Goal: Communication & Community: Answer question/provide support

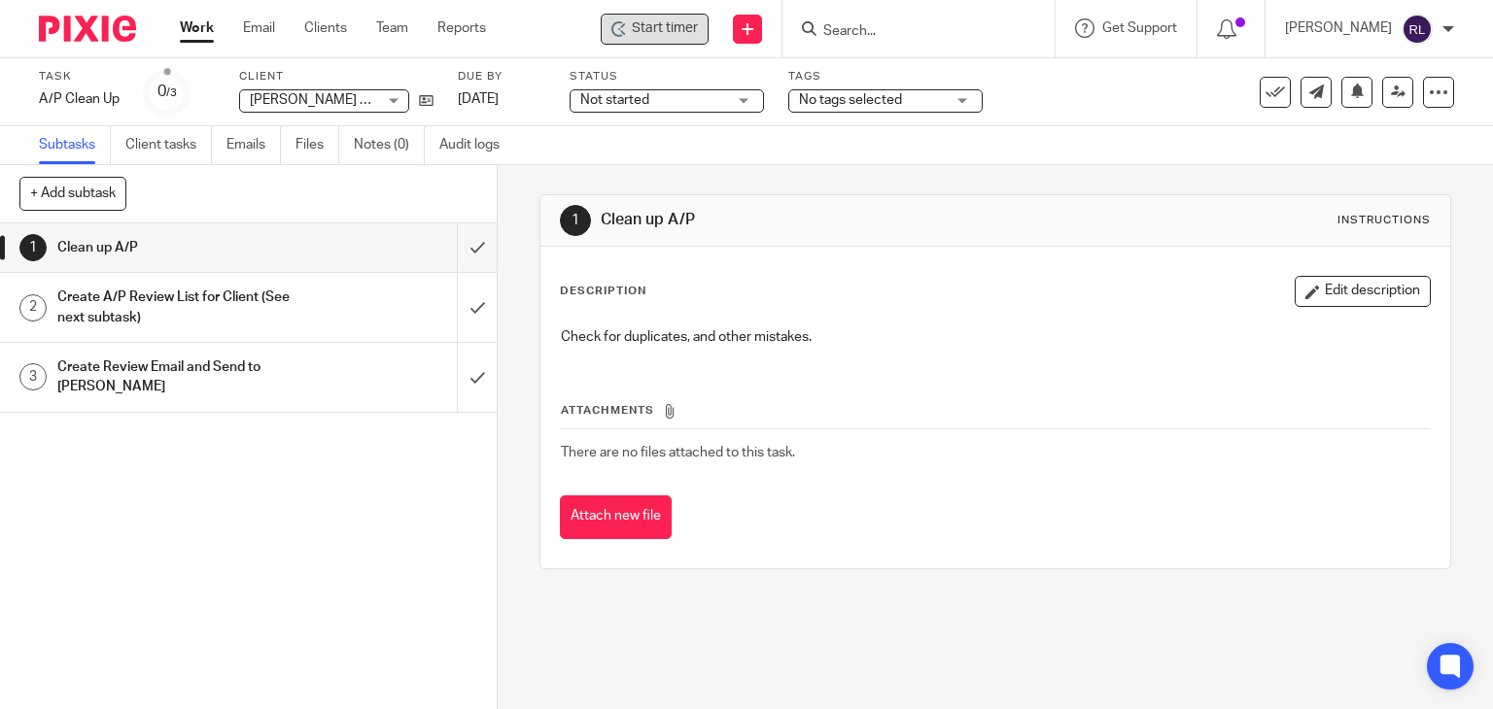
click at [668, 24] on span "Start timer" at bounding box center [665, 28] width 66 height 20
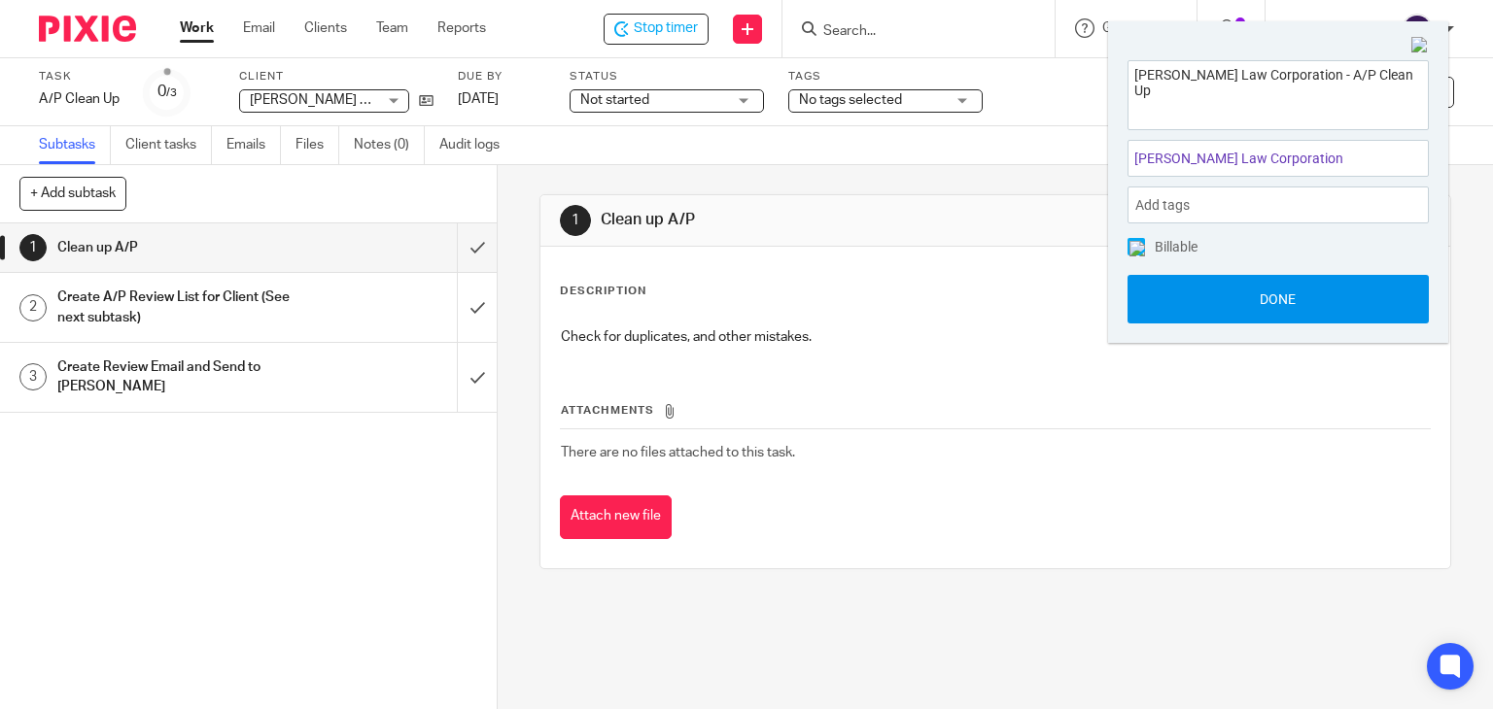
click at [1149, 285] on button "Done" at bounding box center [1277, 299] width 301 height 49
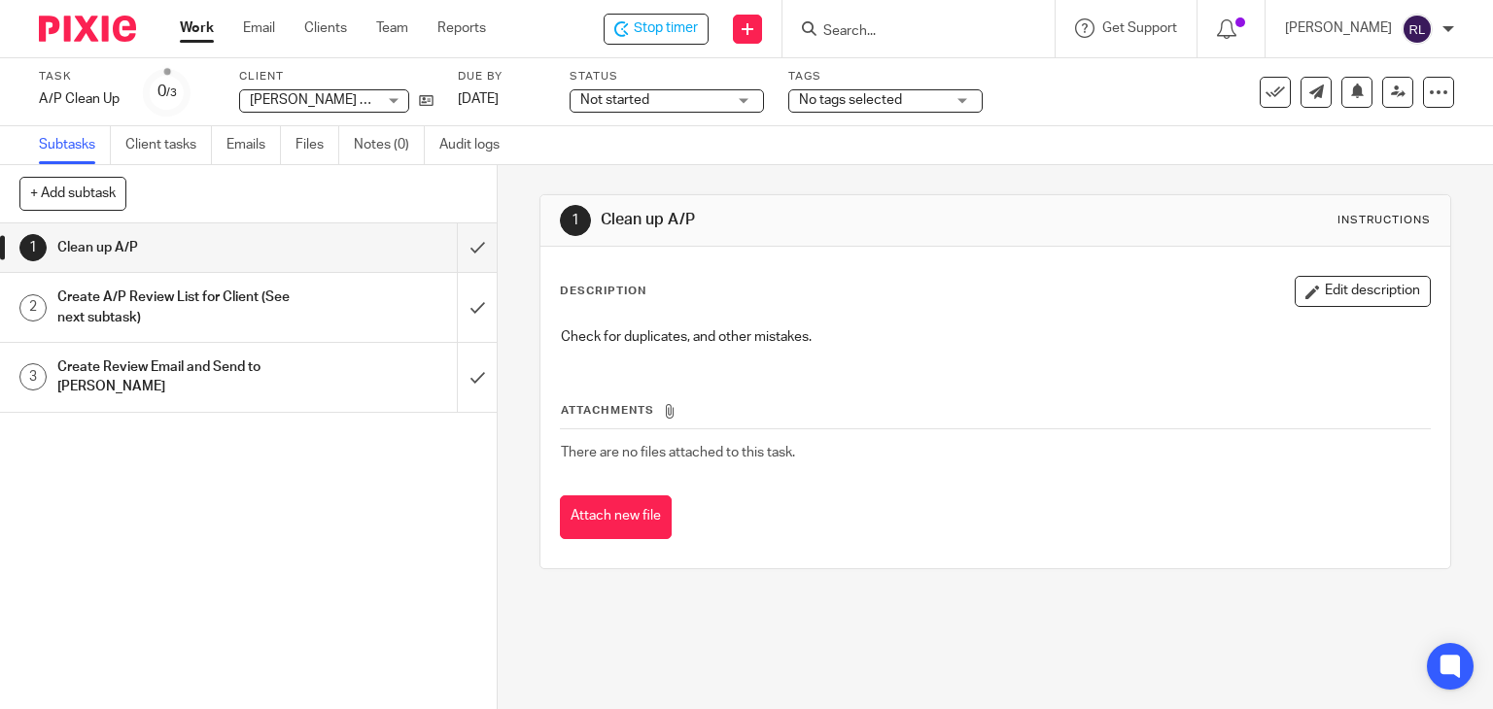
click at [889, 43] on div at bounding box center [918, 28] width 272 height 57
click at [893, 36] on input "Search" at bounding box center [908, 31] width 175 height 17
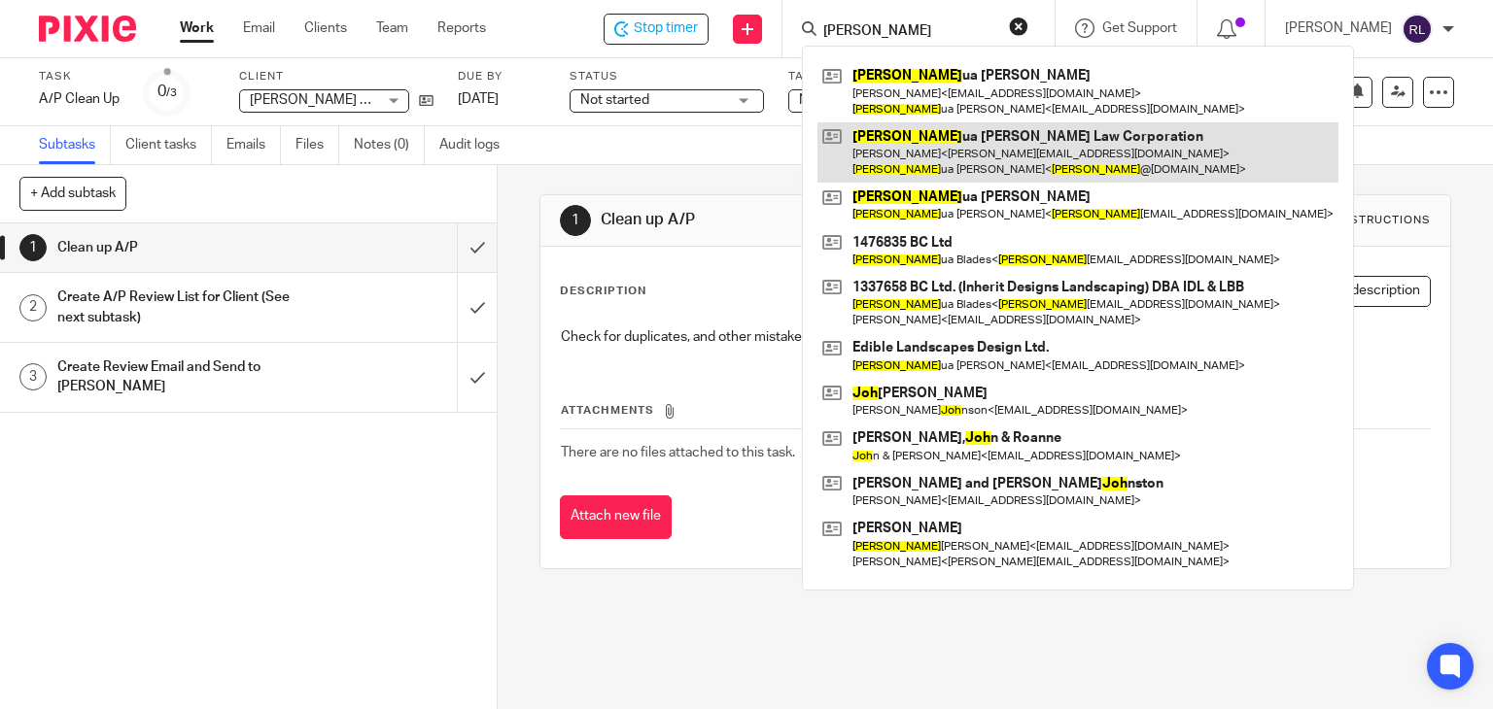
type input "josh"
click at [960, 145] on link at bounding box center [1077, 152] width 521 height 60
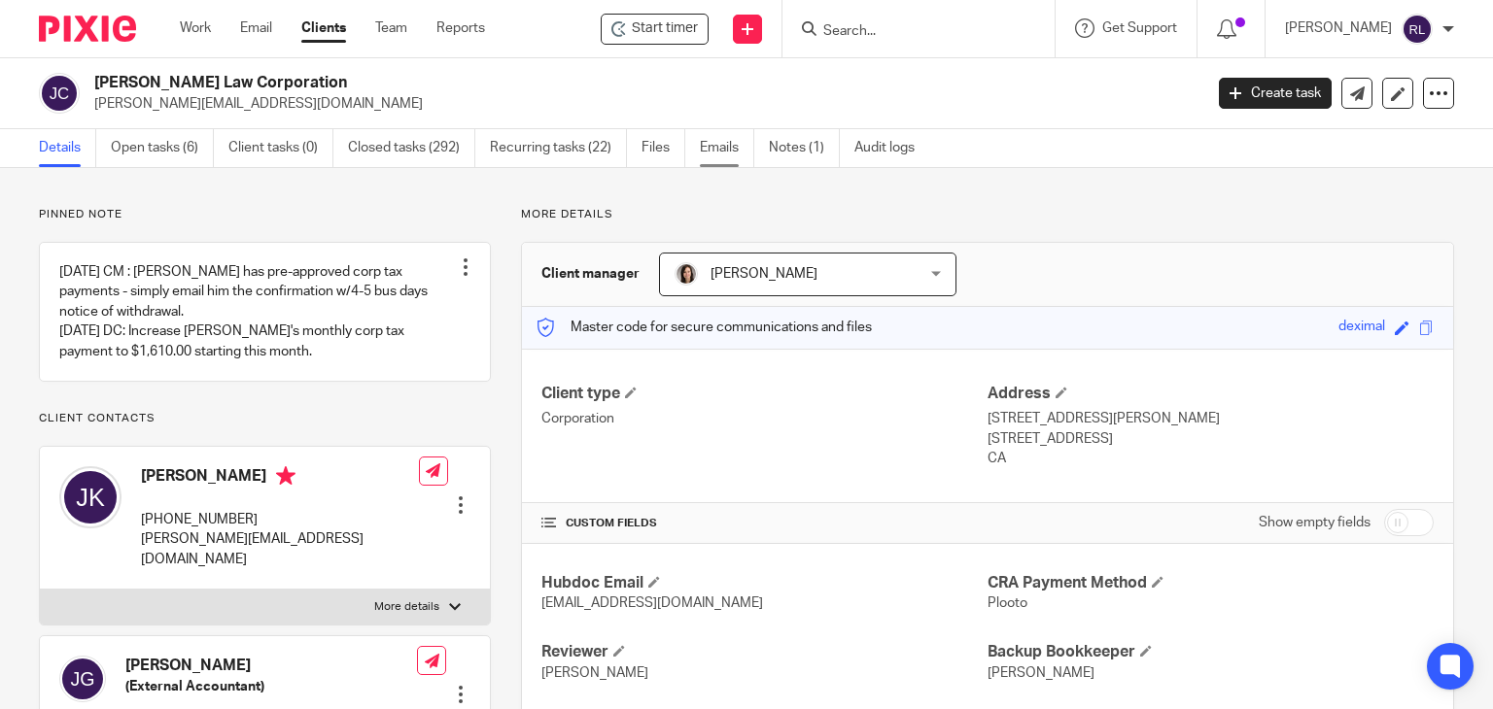
click at [722, 154] on link "Emails" at bounding box center [727, 148] width 54 height 38
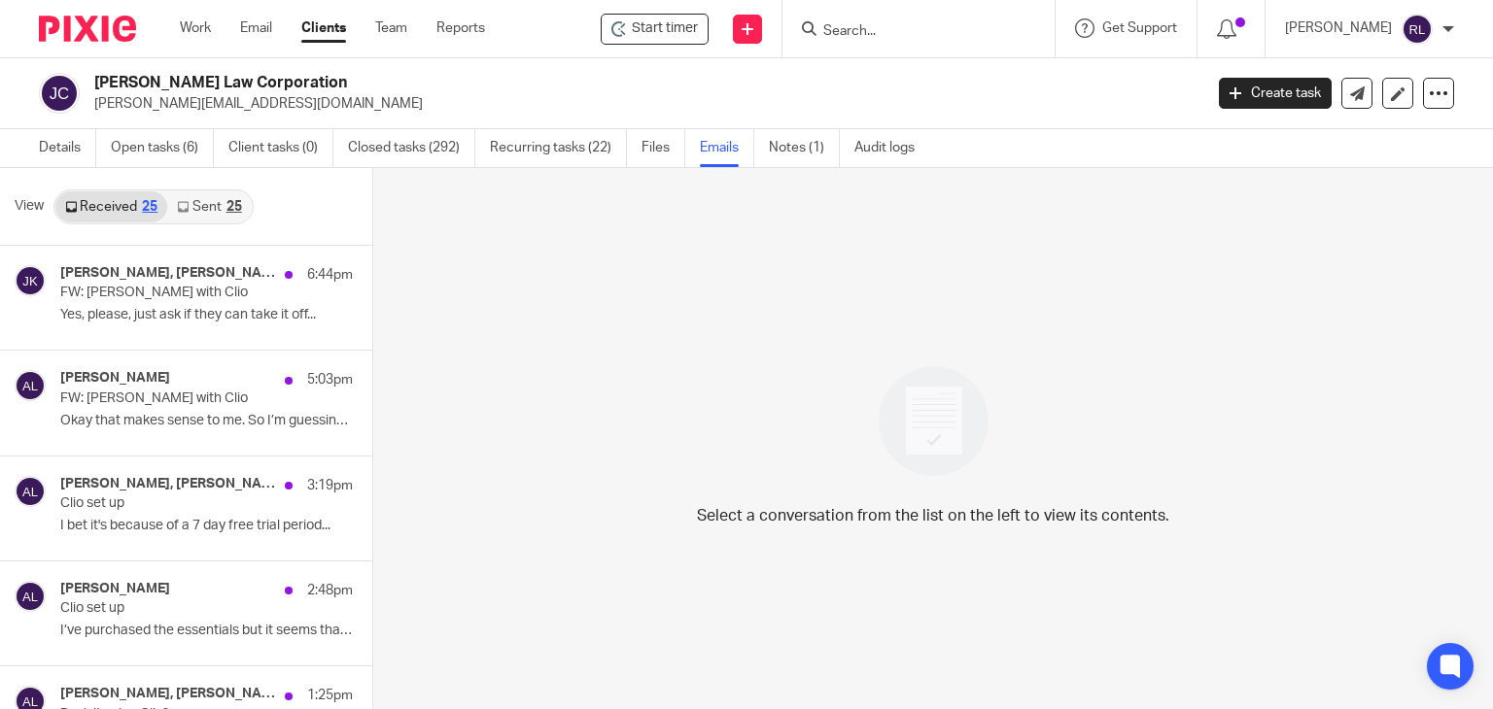
click at [207, 211] on link "Sent 25" at bounding box center [209, 206] width 84 height 31
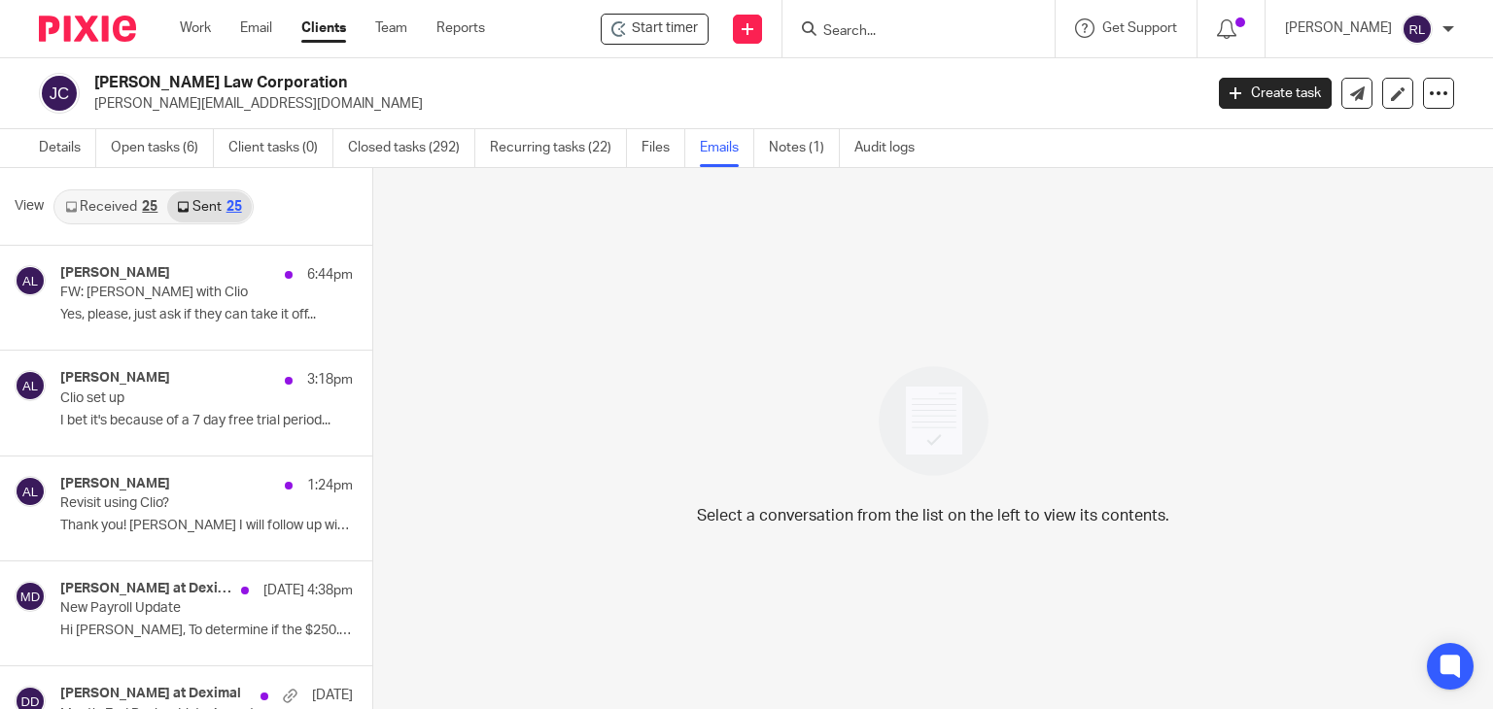
scroll to position [3, 0]
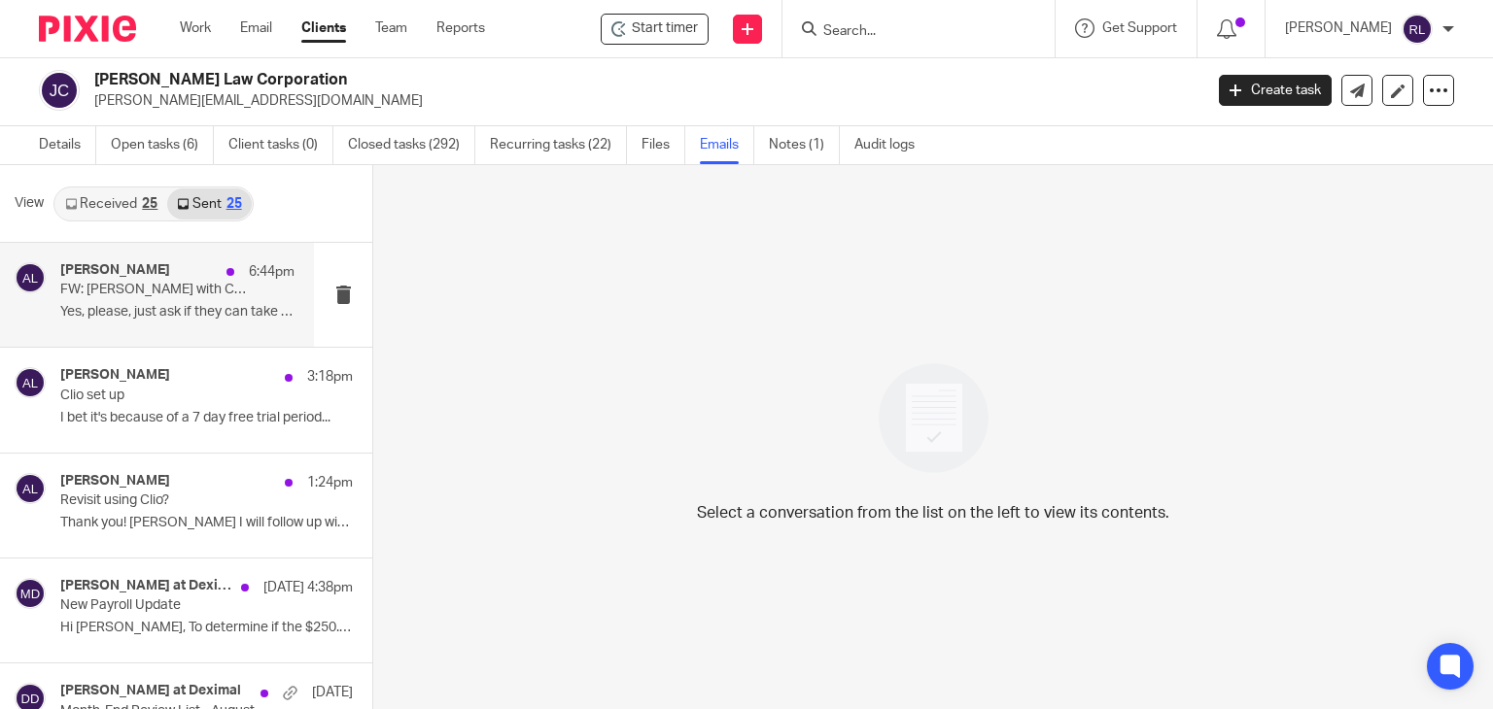
click at [164, 323] on div "Alicia Loewen 6:44pm FW: Ben with Clio Yes, please, just ask if they can take i…" at bounding box center [177, 294] width 234 height 65
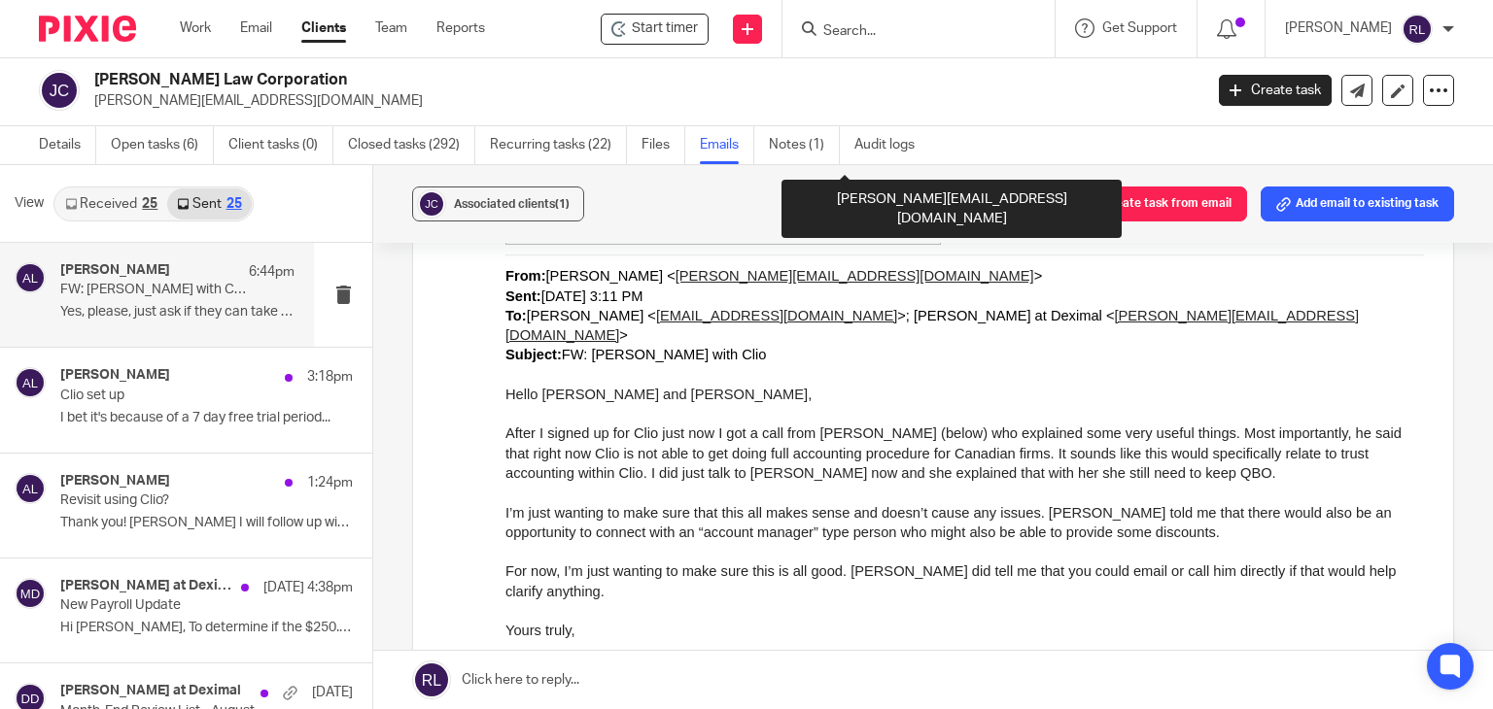
scroll to position [1458, 0]
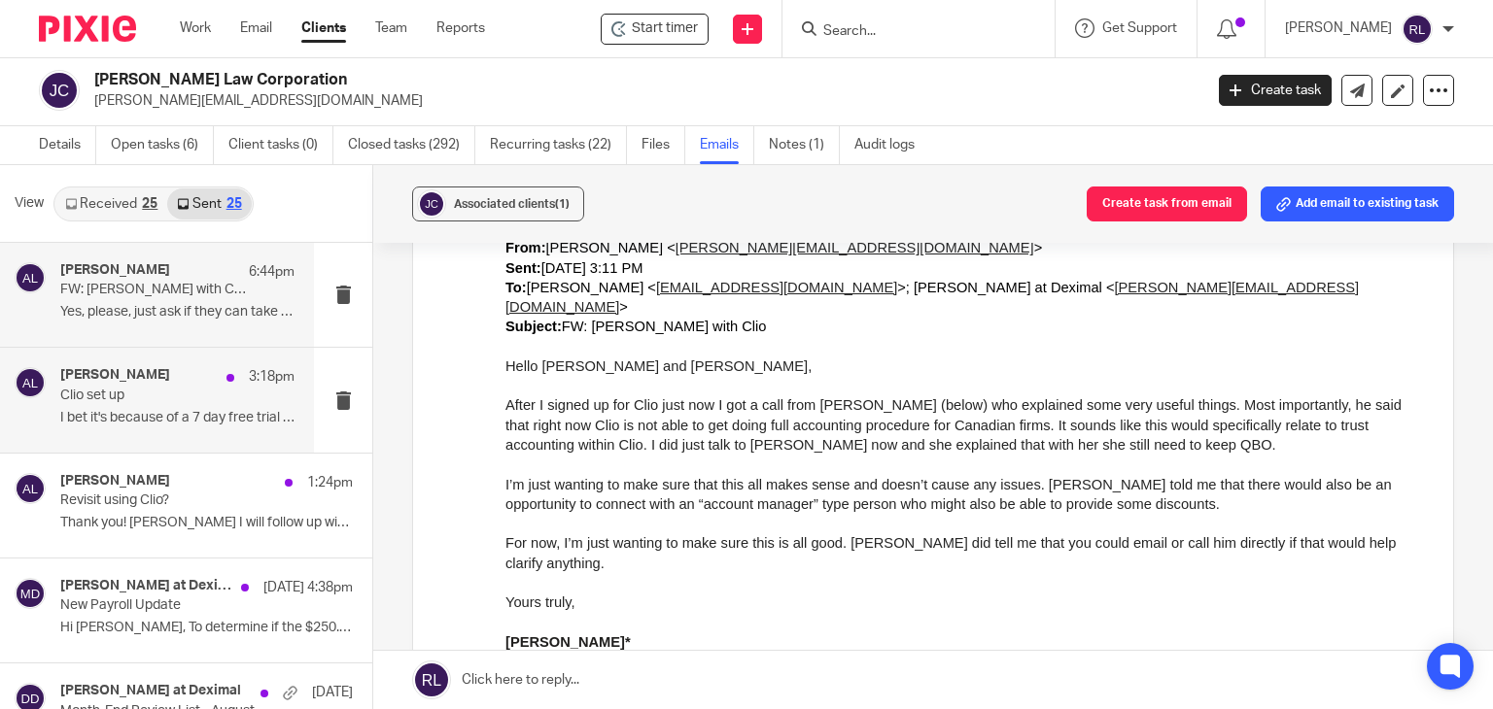
click at [144, 408] on div "Alicia Loewen 3:18pm Clio set up I bet it's because of a 7 day free trial perio…" at bounding box center [177, 399] width 234 height 65
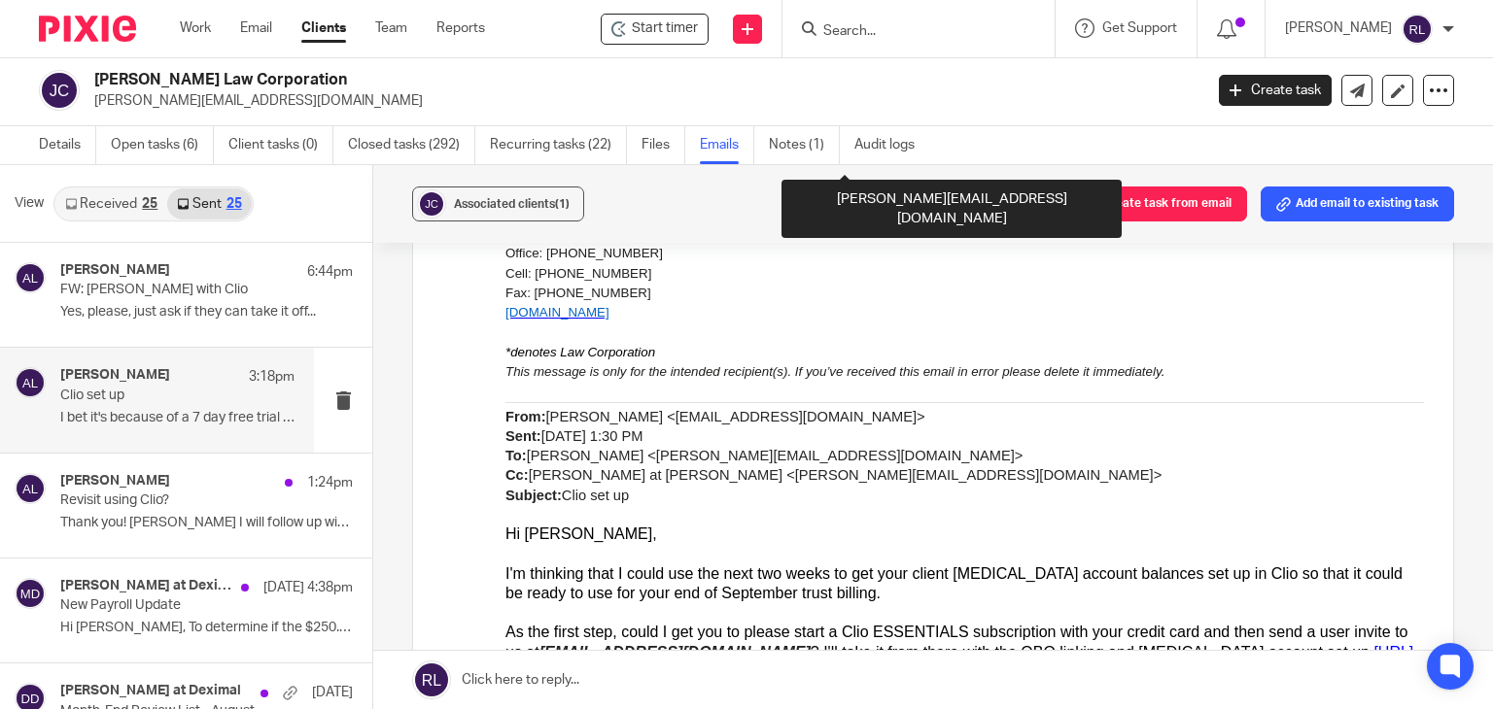
scroll to position [778, 0]
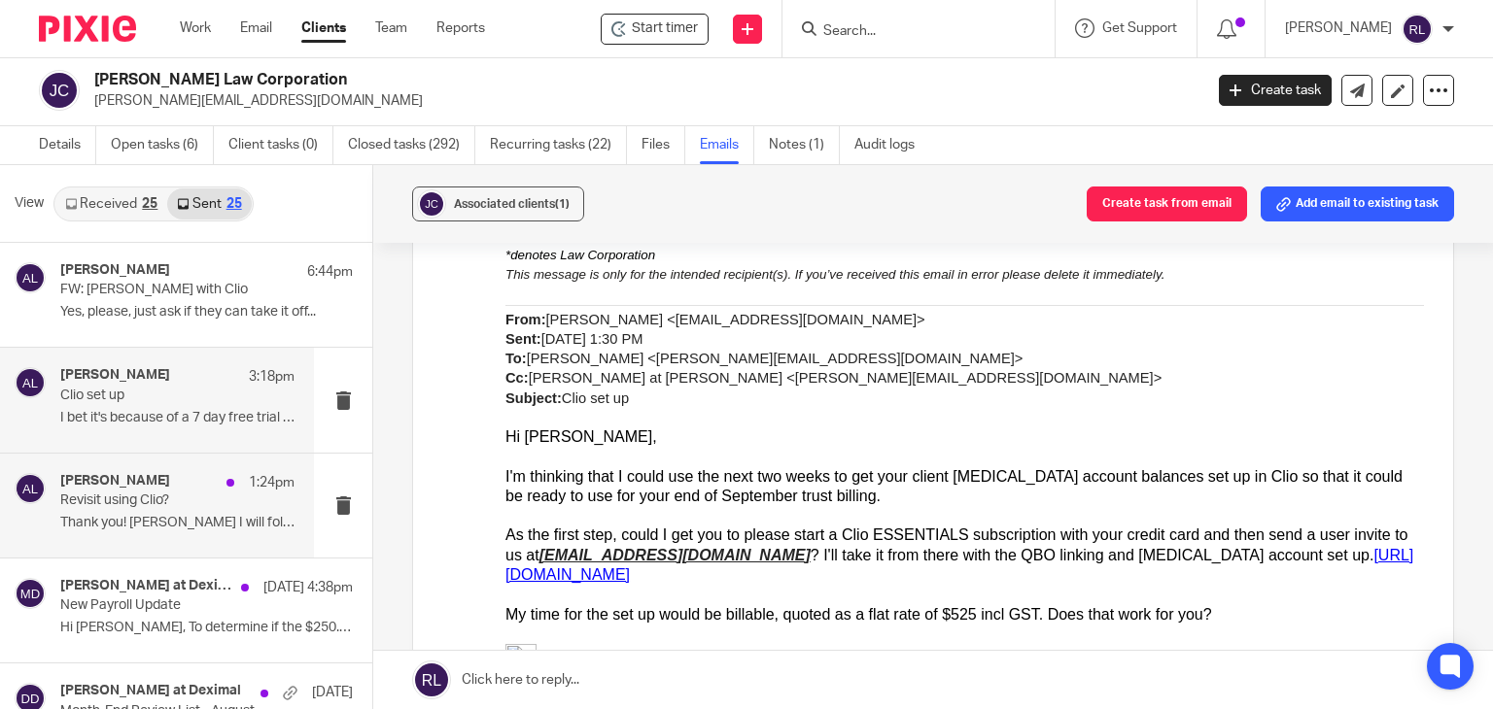
click at [137, 530] on p "Thank you! Aman I will follow up with you at..." at bounding box center [177, 523] width 234 height 17
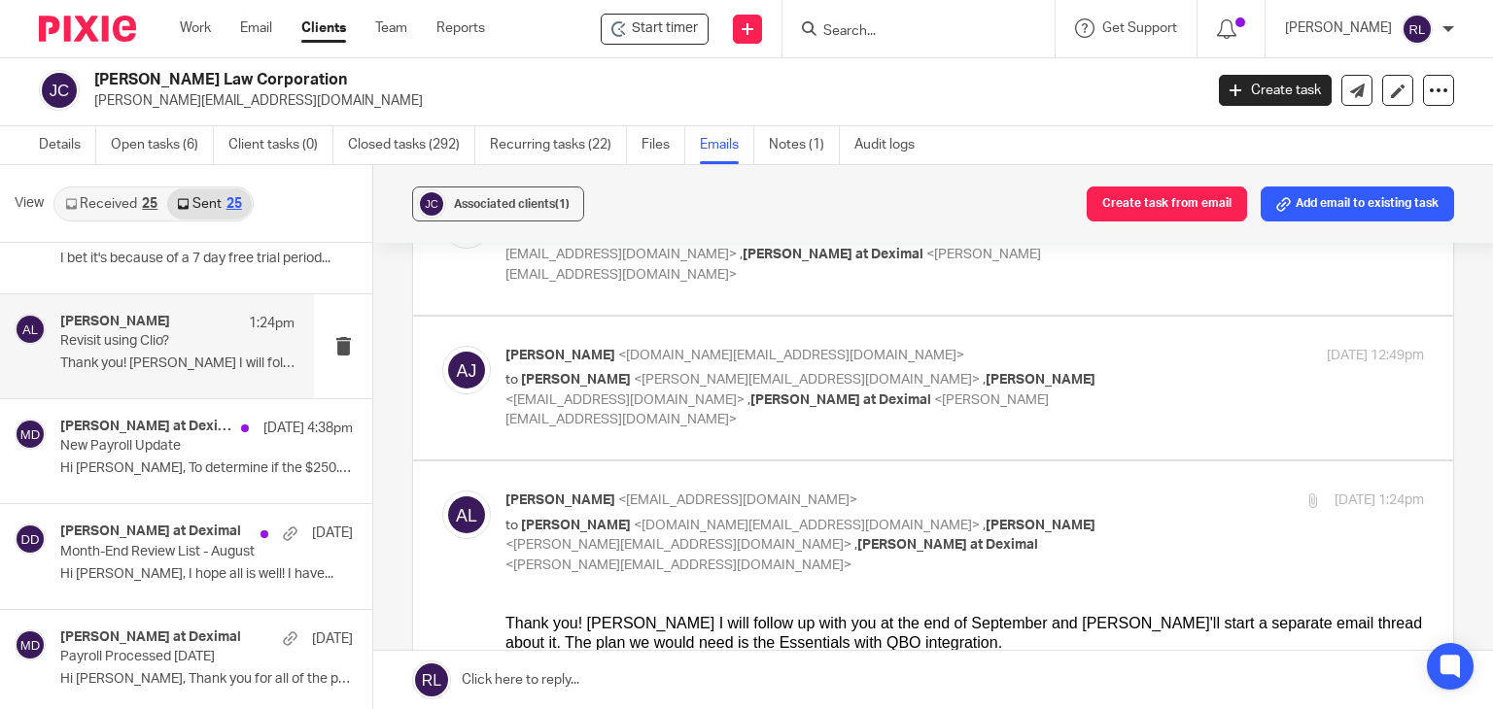
scroll to position [194, 0]
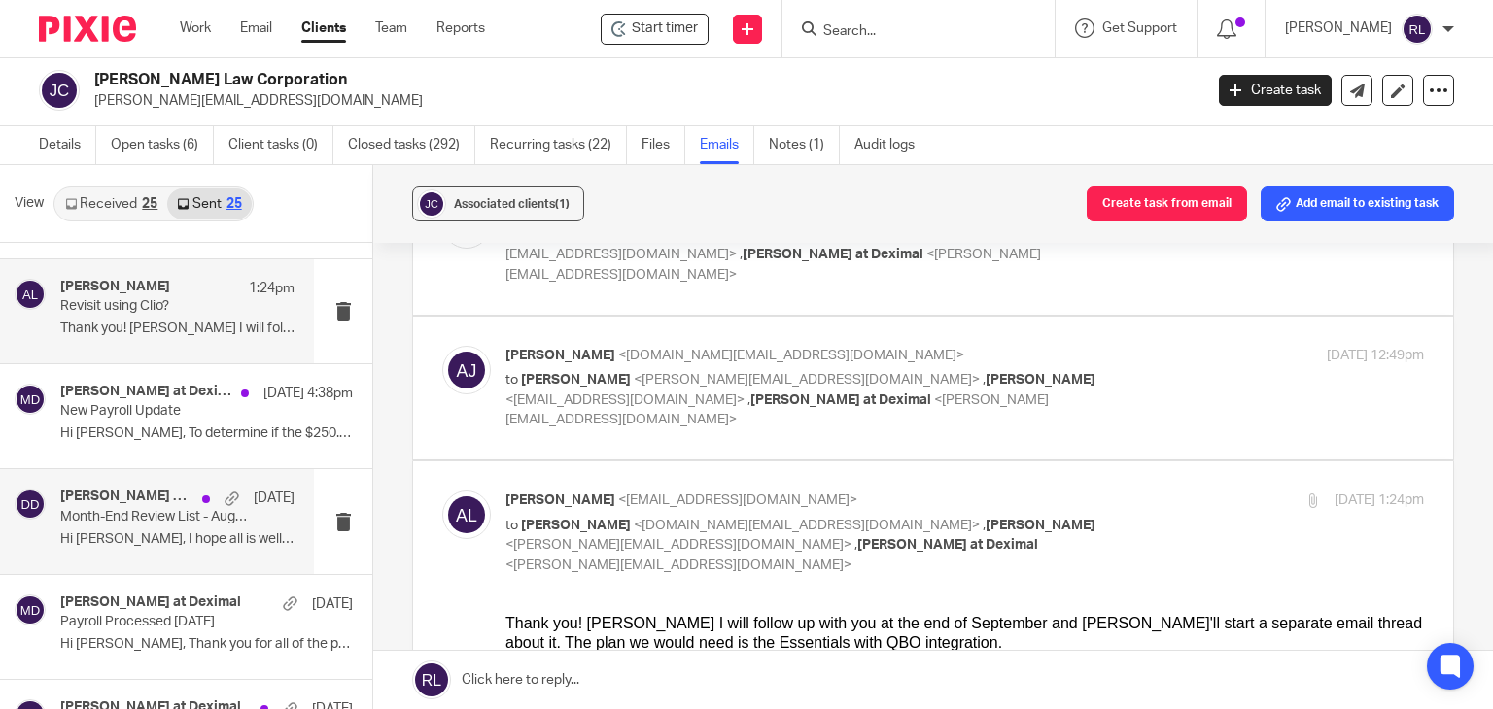
click at [97, 541] on p "Hi Joshua, I hope all is well! I have..." at bounding box center [177, 540] width 234 height 17
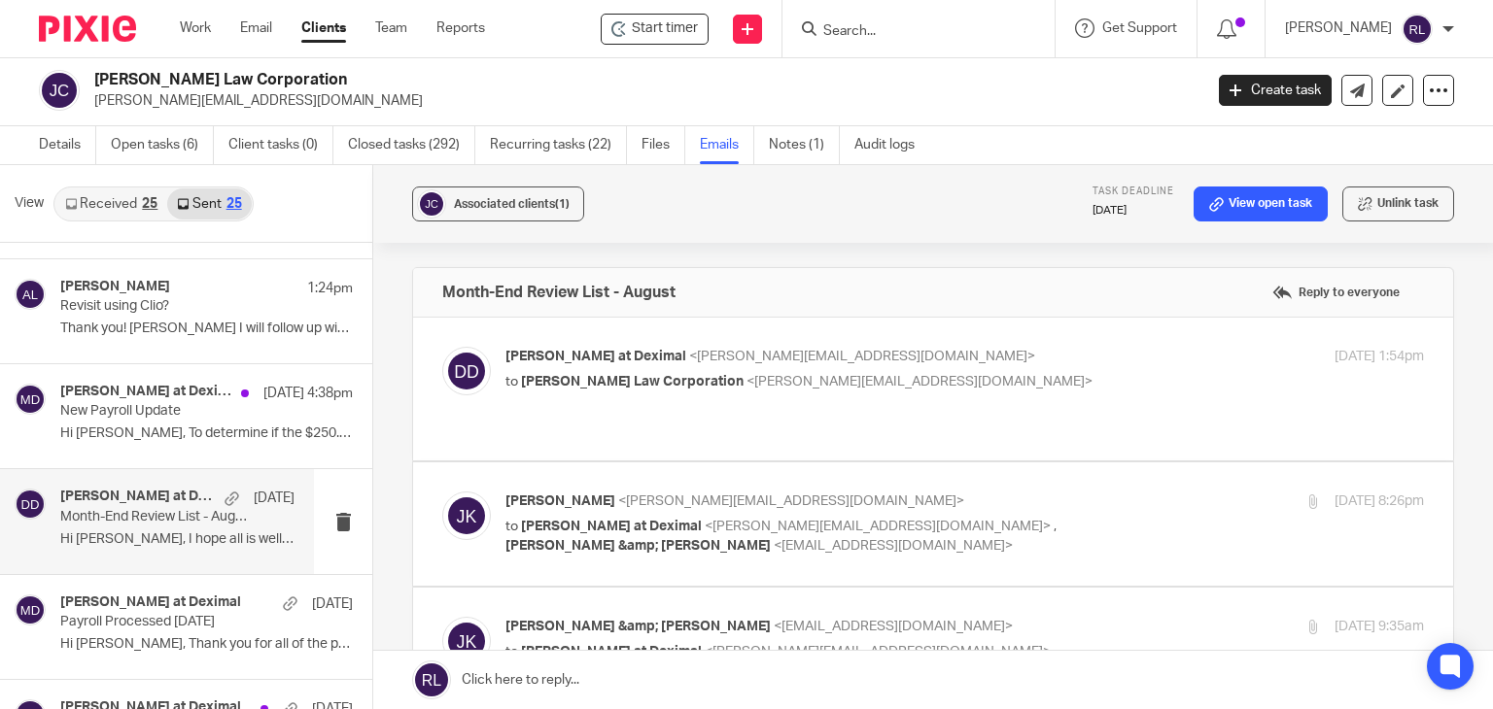
scroll to position [0, 0]
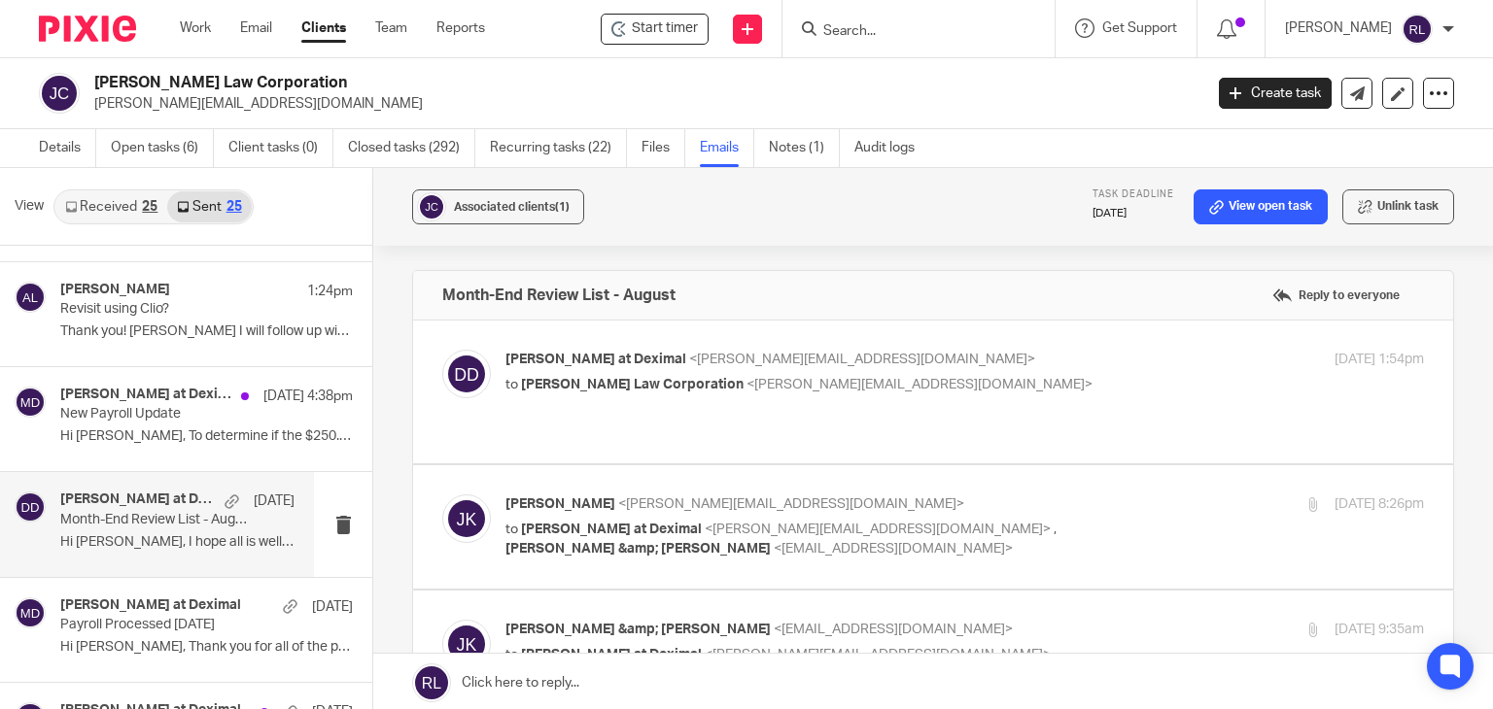
click at [924, 401] on div "Danielle at Deximal <danielle@deximal.ca> to Joshua Krueger Law Corporation <jo…" at bounding box center [933, 392] width 982 height 85
click at [505, 375] on p "to Joshua Krueger Law Corporation <josh@crimlawbc.com>" at bounding box center [811, 385] width 612 height 20
checkbox input "true"
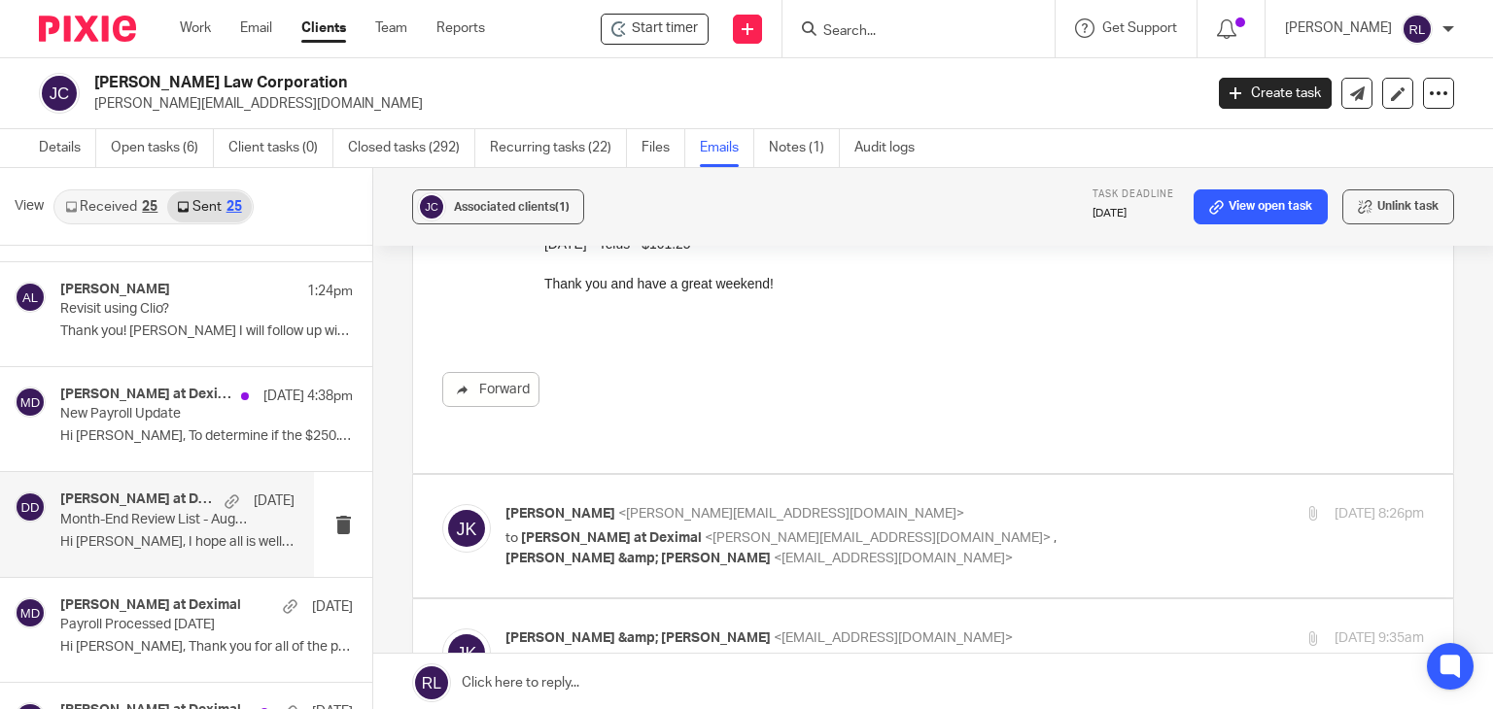
scroll to position [778, 0]
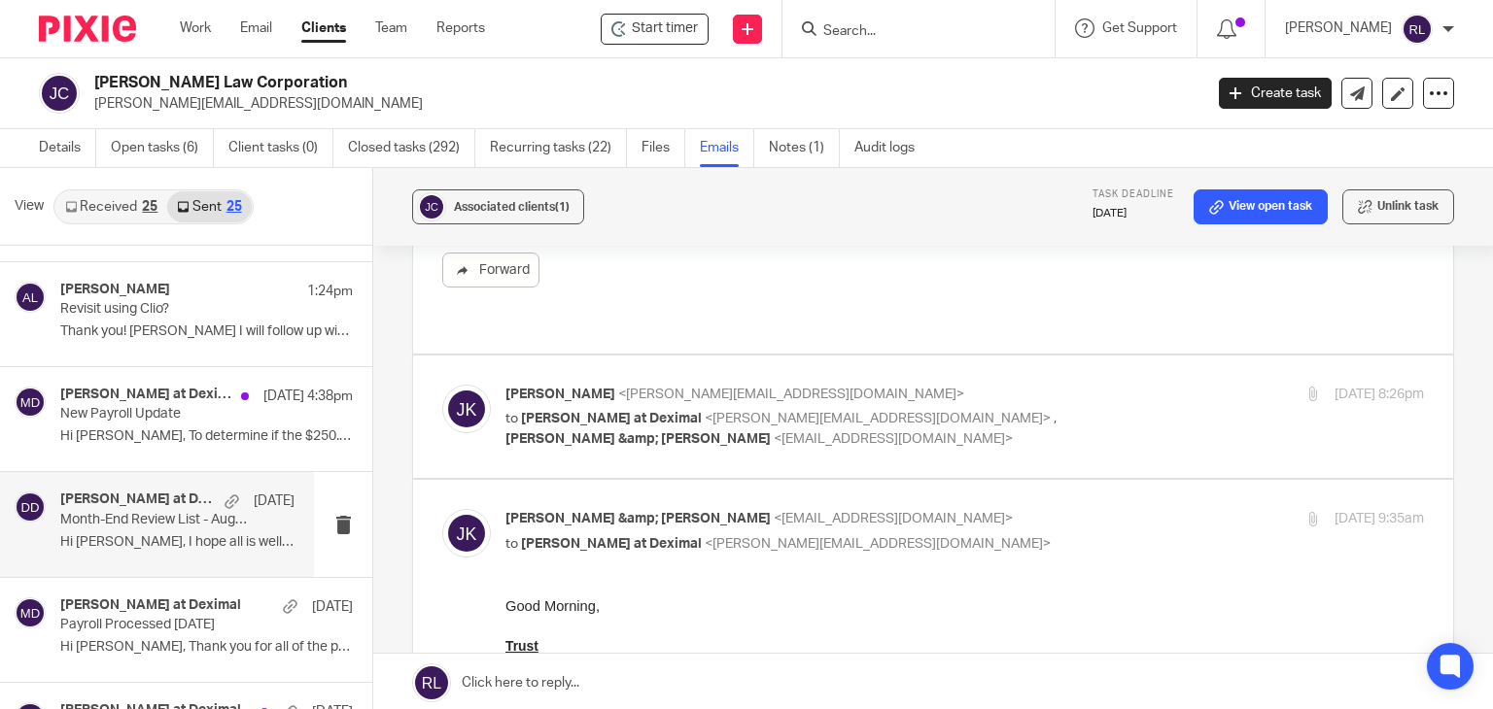
click at [1004, 416] on p "to Danielle at Deximal <danielle@deximal.ca> , Jaswal &amp; Krueger <office@cri…" at bounding box center [811, 429] width 612 height 40
checkbox input "true"
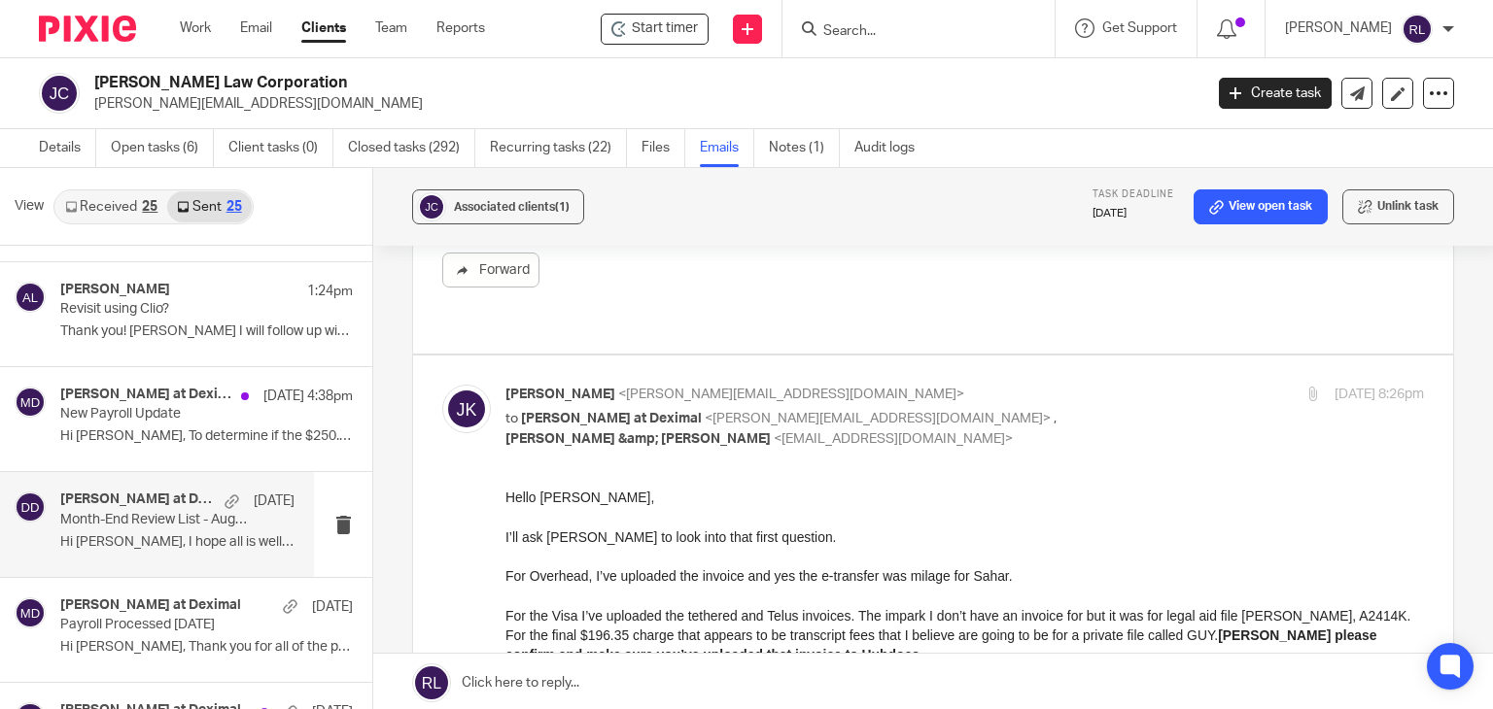
scroll to position [0, 0]
drag, startPoint x: 819, startPoint y: 576, endPoint x: 1019, endPoint y: 582, distance: 199.3
click at [1019, 582] on p "For Overhead, I’ve uploaded the invoice and yes the e-transfer was milage for S…" at bounding box center [964, 576] width 918 height 19
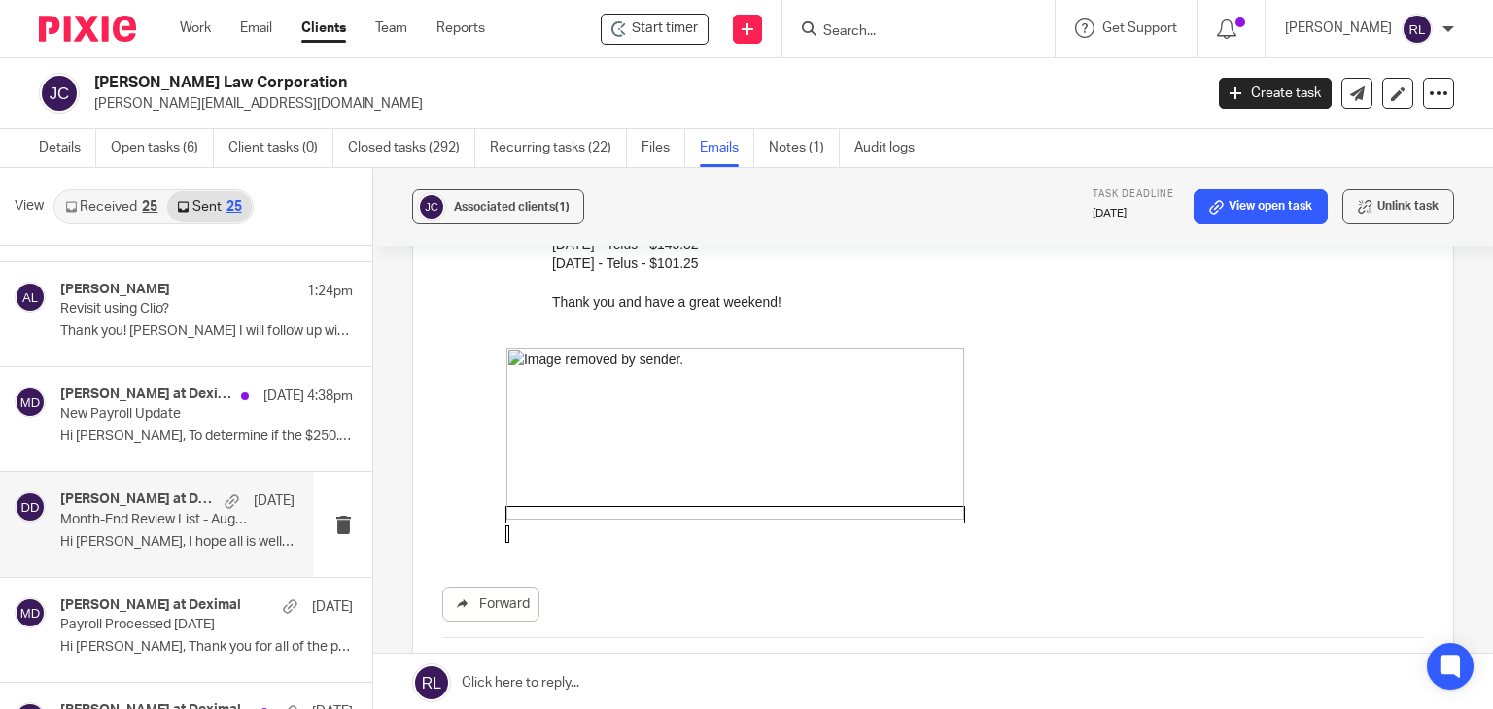
scroll to position [2333, 0]
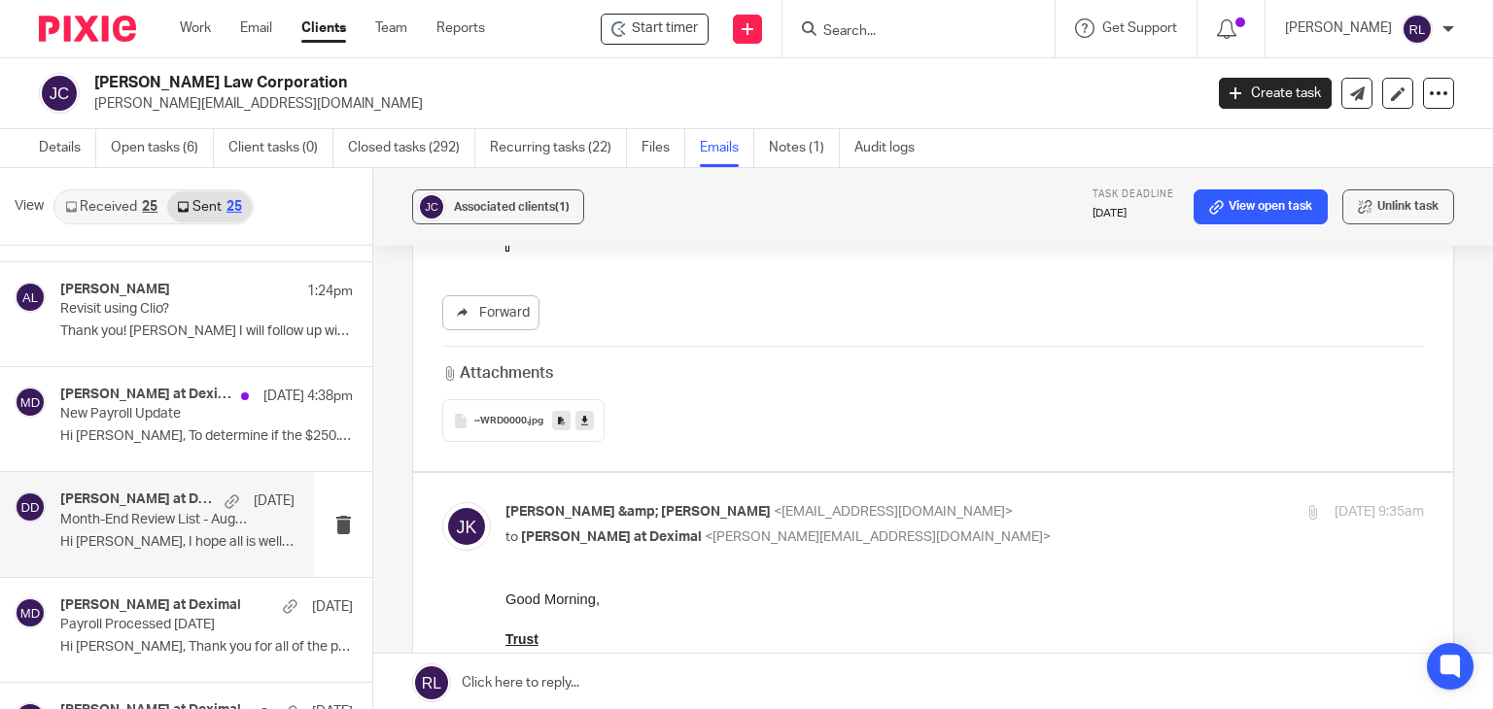
click at [575, 411] on link at bounding box center [584, 420] width 18 height 19
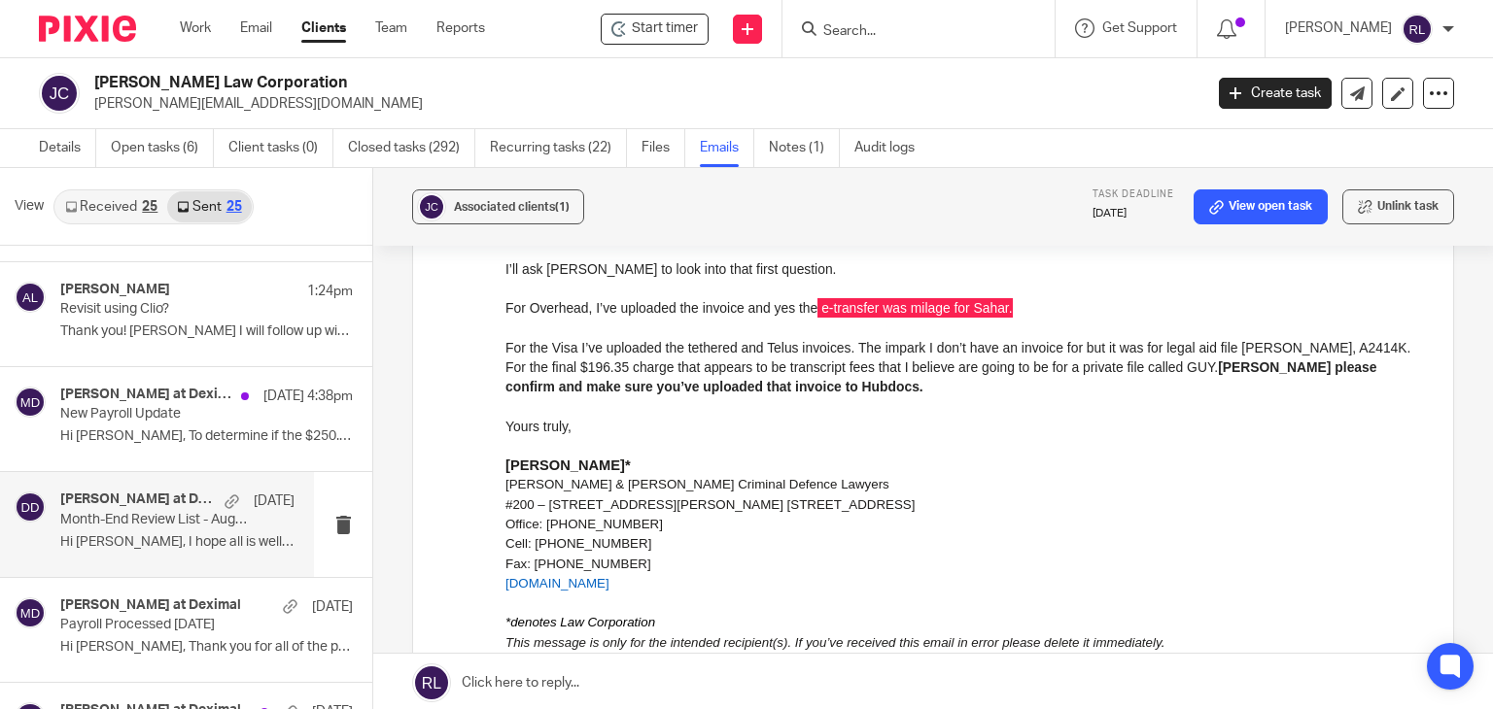
scroll to position [1012, 0]
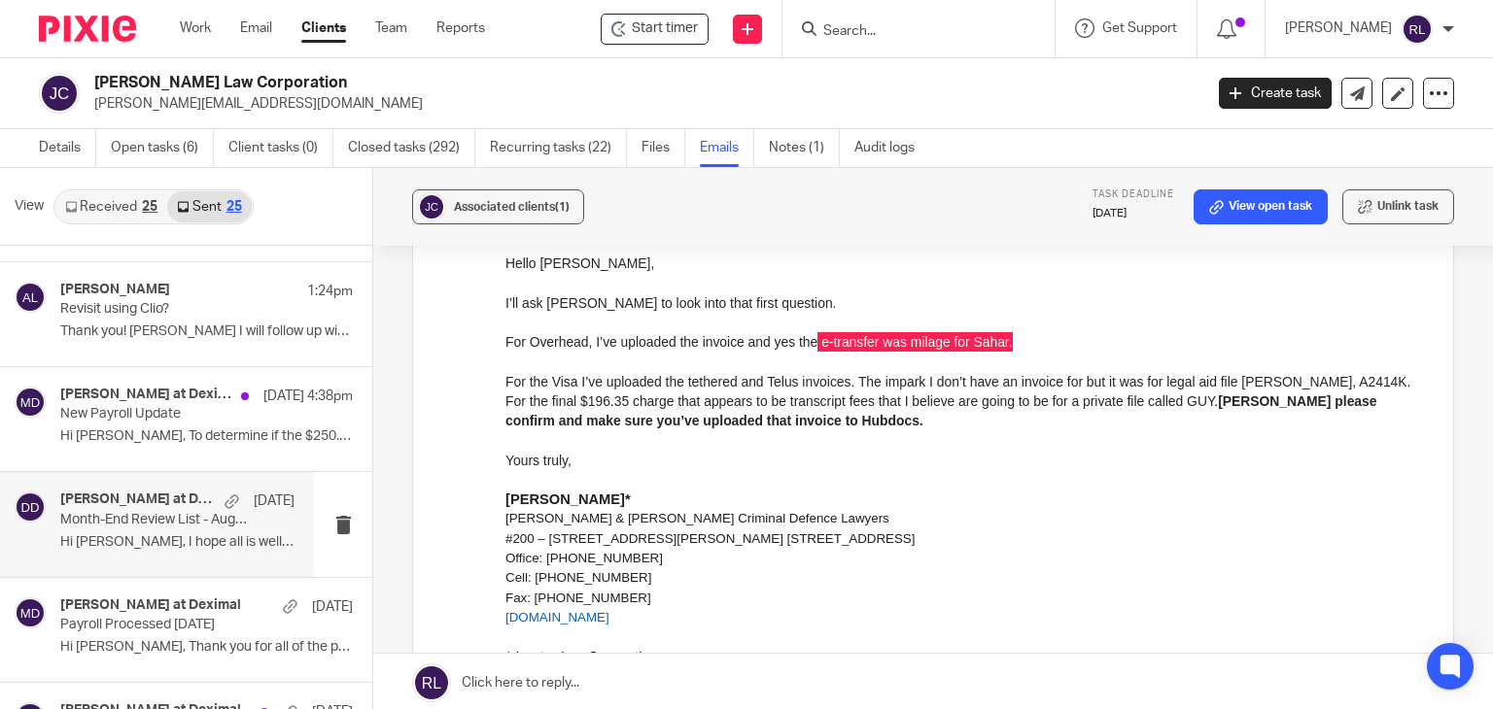
click at [187, 17] on div "Work Email Clients Team Reports Work Email Clients Team Reports Settings" at bounding box center [337, 28] width 354 height 57
click at [196, 23] on link "Work" at bounding box center [195, 27] width 31 height 19
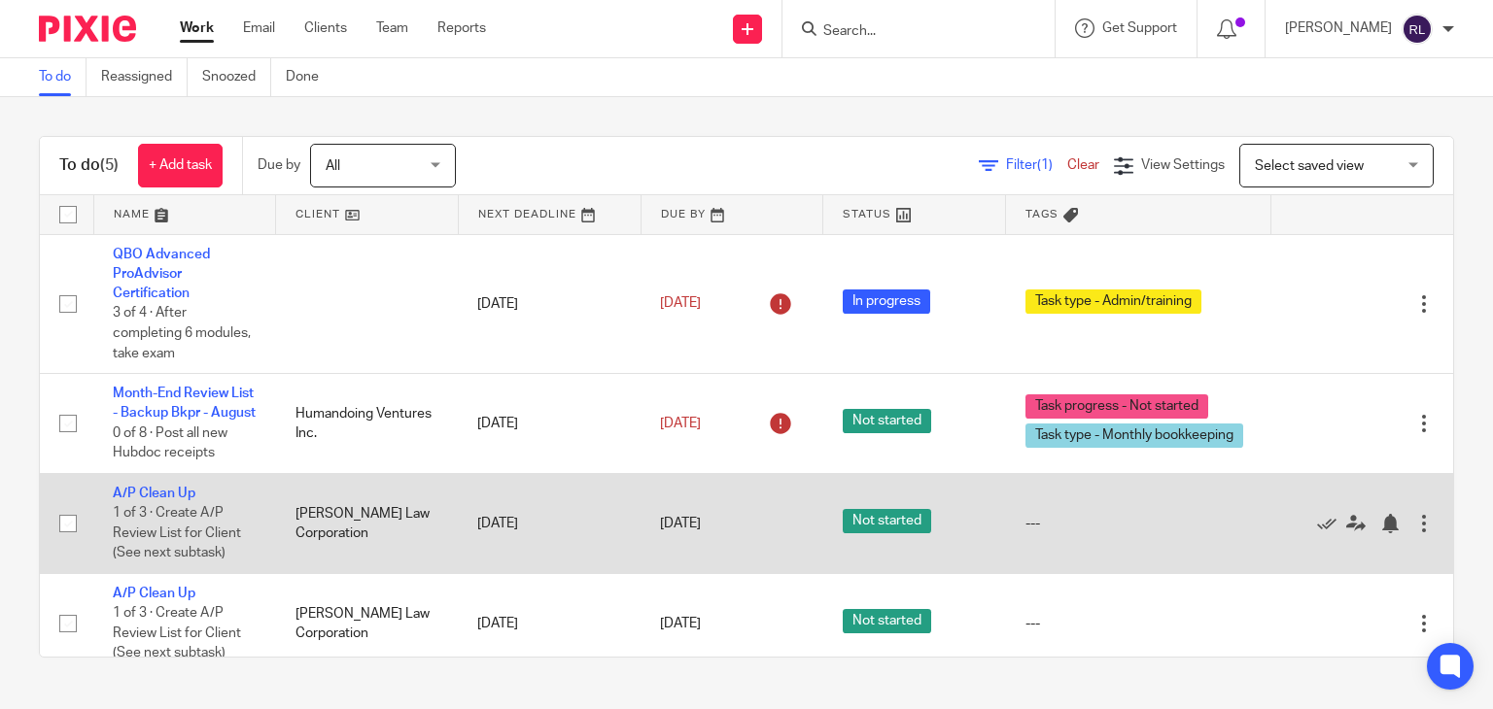
scroll to position [110, 0]
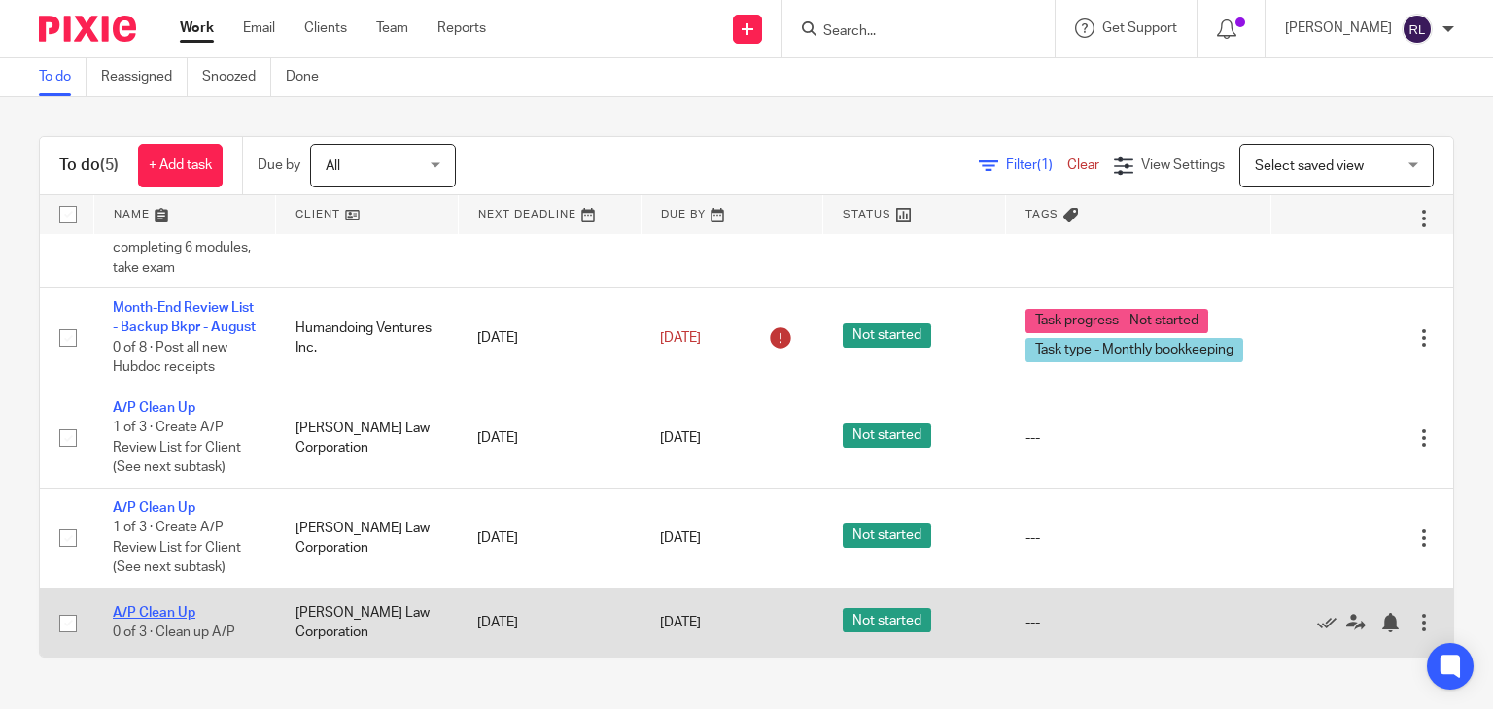
click at [168, 615] on link "A/P Clean Up" at bounding box center [154, 613] width 83 height 14
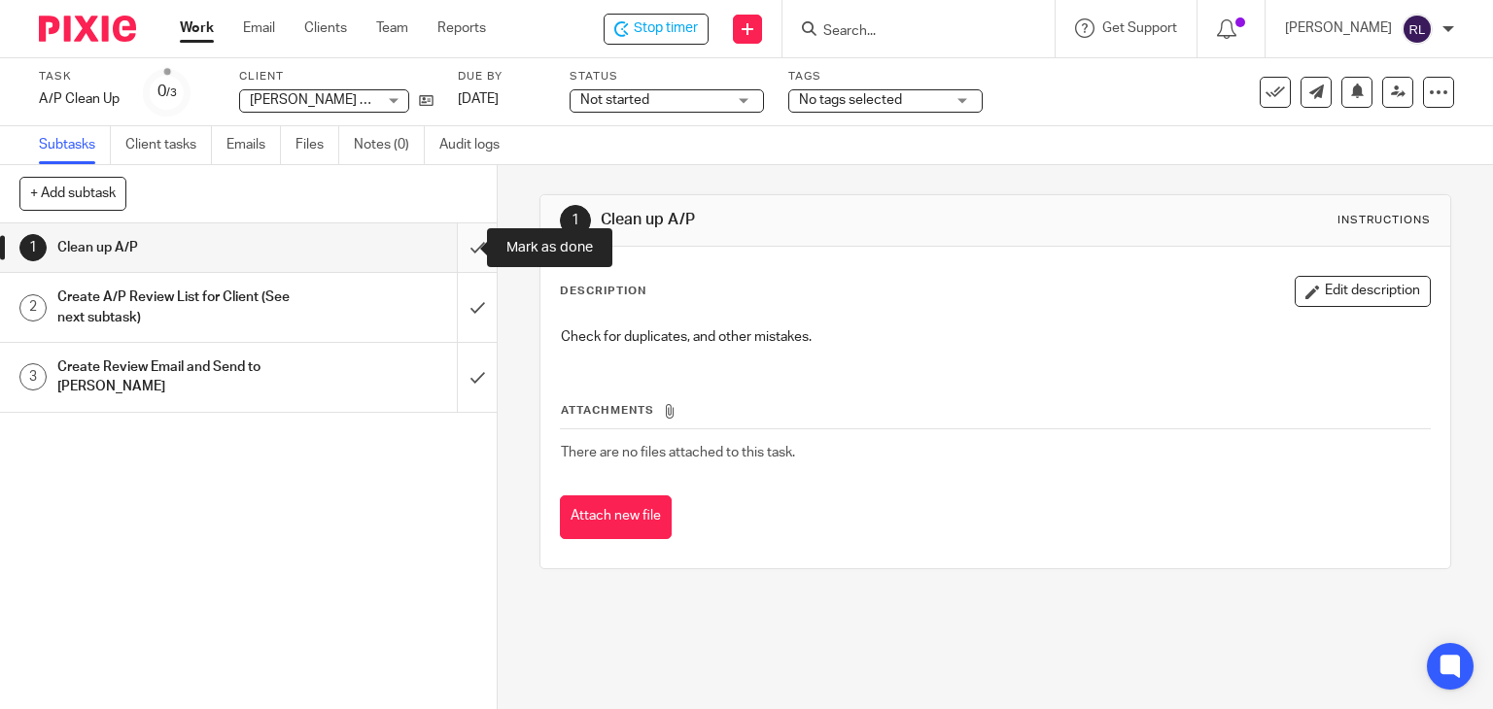
click at [444, 249] on input "submit" at bounding box center [248, 248] width 497 height 49
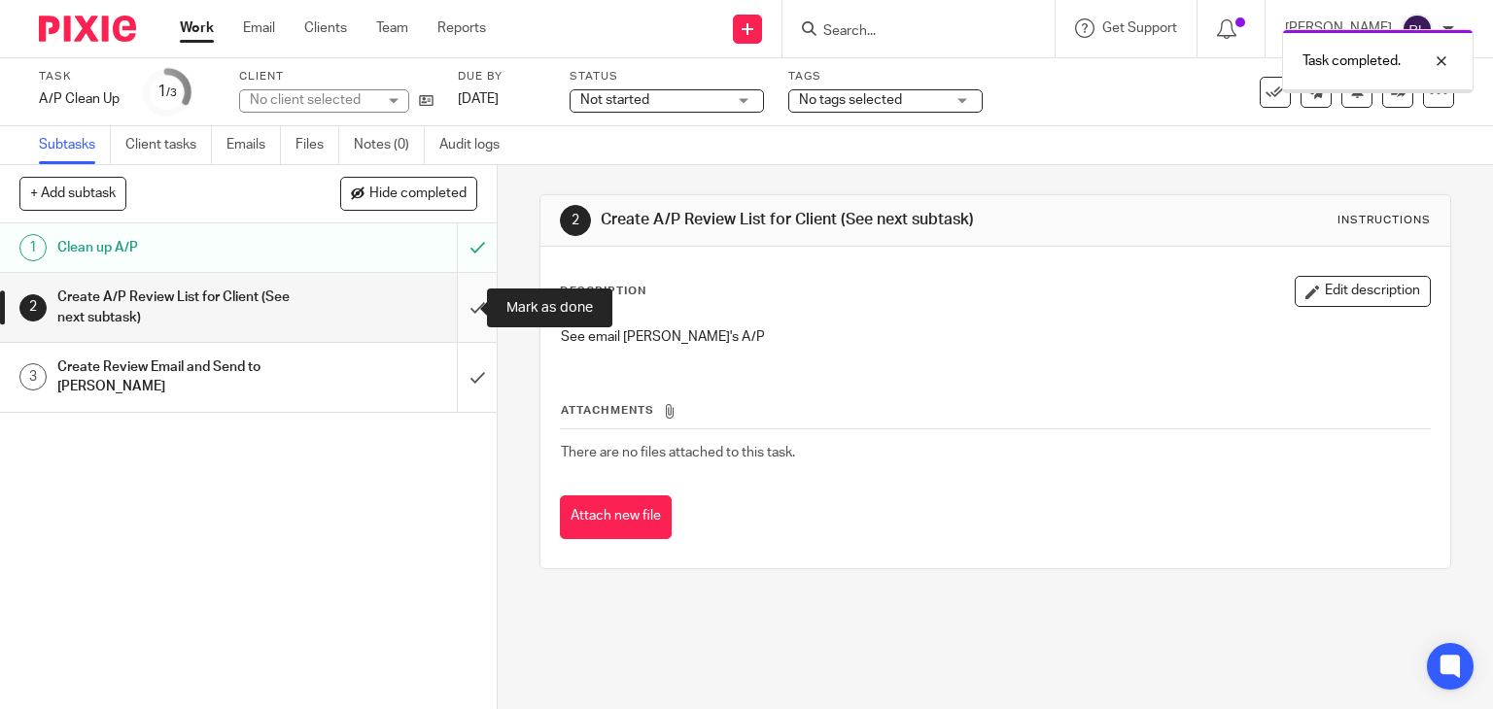
click at [453, 300] on input "submit" at bounding box center [248, 307] width 497 height 69
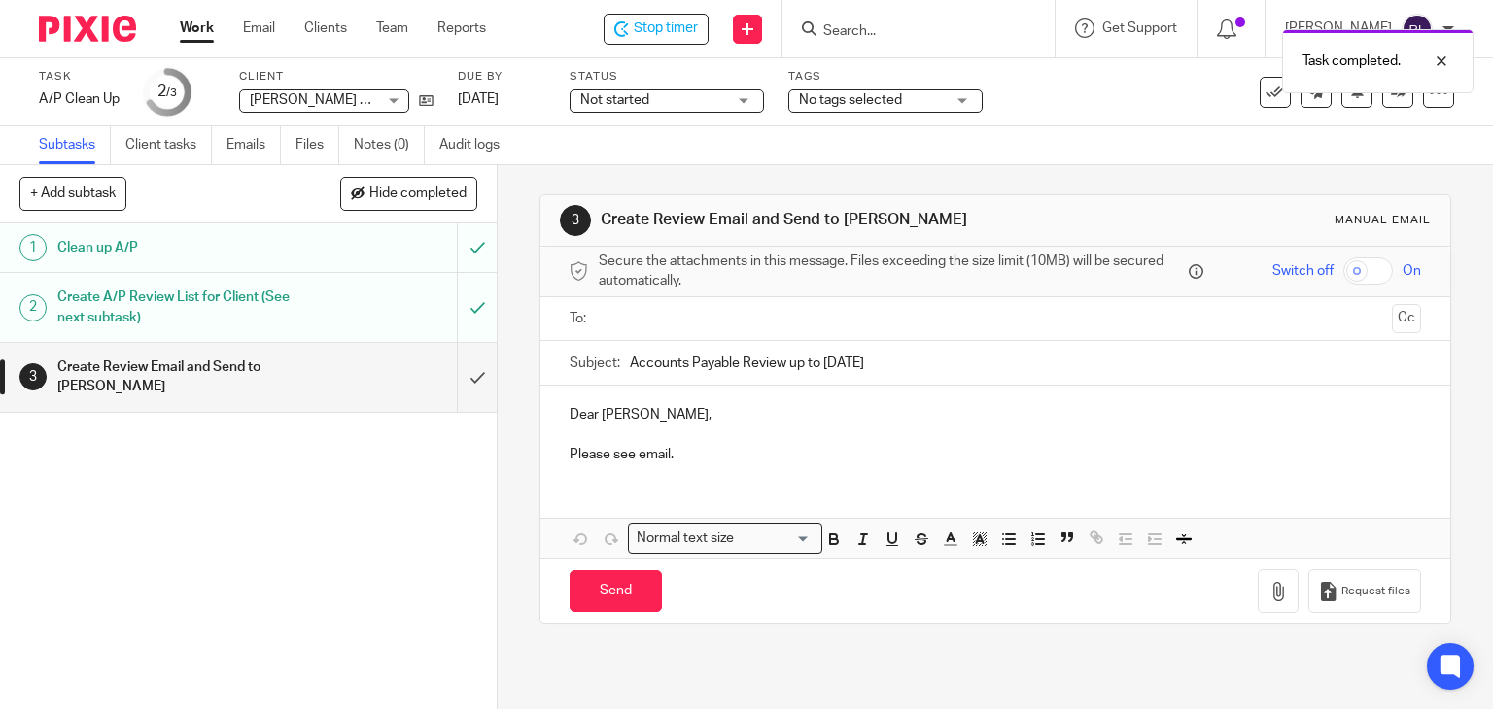
click at [941, 374] on input "Accounts Payable Review up to [DATE]" at bounding box center [1026, 363] width 792 height 44
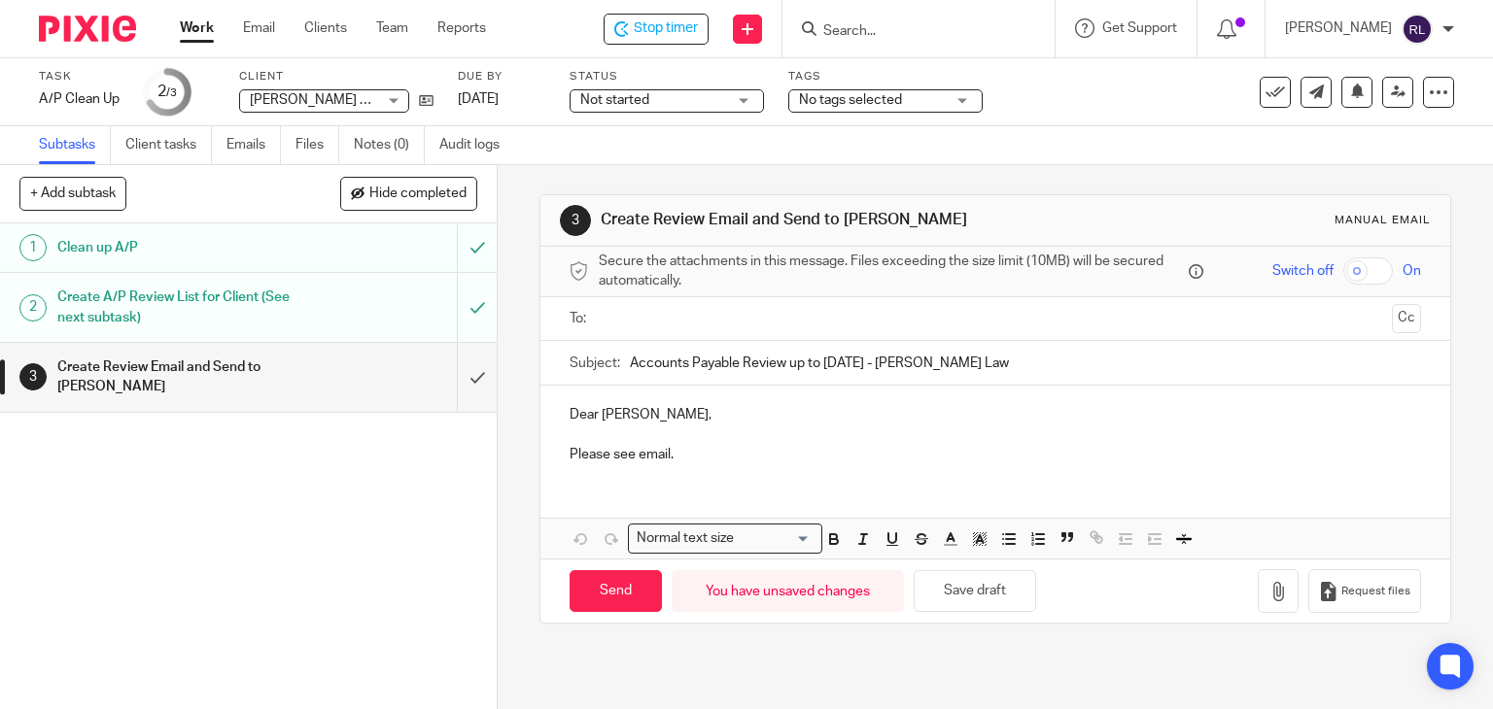
type input "Accounts Payable Review up to [DATE] - [PERSON_NAME] Law"
click at [780, 464] on div "Dear [PERSON_NAME], Please see email." at bounding box center [995, 432] width 911 height 93
drag, startPoint x: 635, startPoint y: 456, endPoint x: 564, endPoint y: 456, distance: 70.9
click at [570, 456] on p "Please see email." at bounding box center [996, 454] width 852 height 19
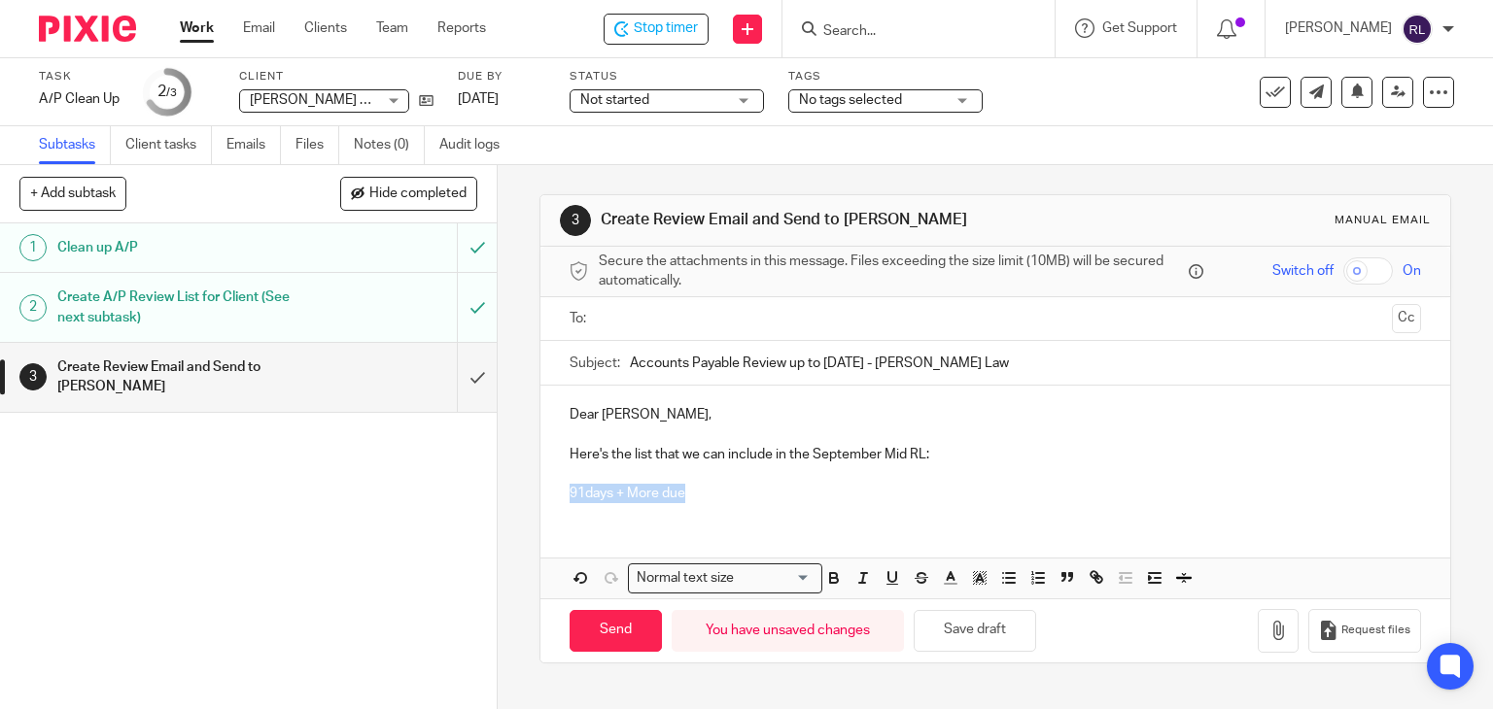
drag, startPoint x: 671, startPoint y: 491, endPoint x: 504, endPoint y: 491, distance: 166.2
click at [504, 491] on div "3 Create Review Email and Send to [PERSON_NAME] Manual email Secure the attachm…" at bounding box center [995, 437] width 995 height 544
click at [699, 501] on p "91days + More due" at bounding box center [996, 493] width 852 height 19
click at [875, 445] on p "Here's the list that we can include in the September Mid RL:" at bounding box center [996, 454] width 852 height 19
click at [669, 496] on p "91days + More due" at bounding box center [996, 493] width 852 height 19
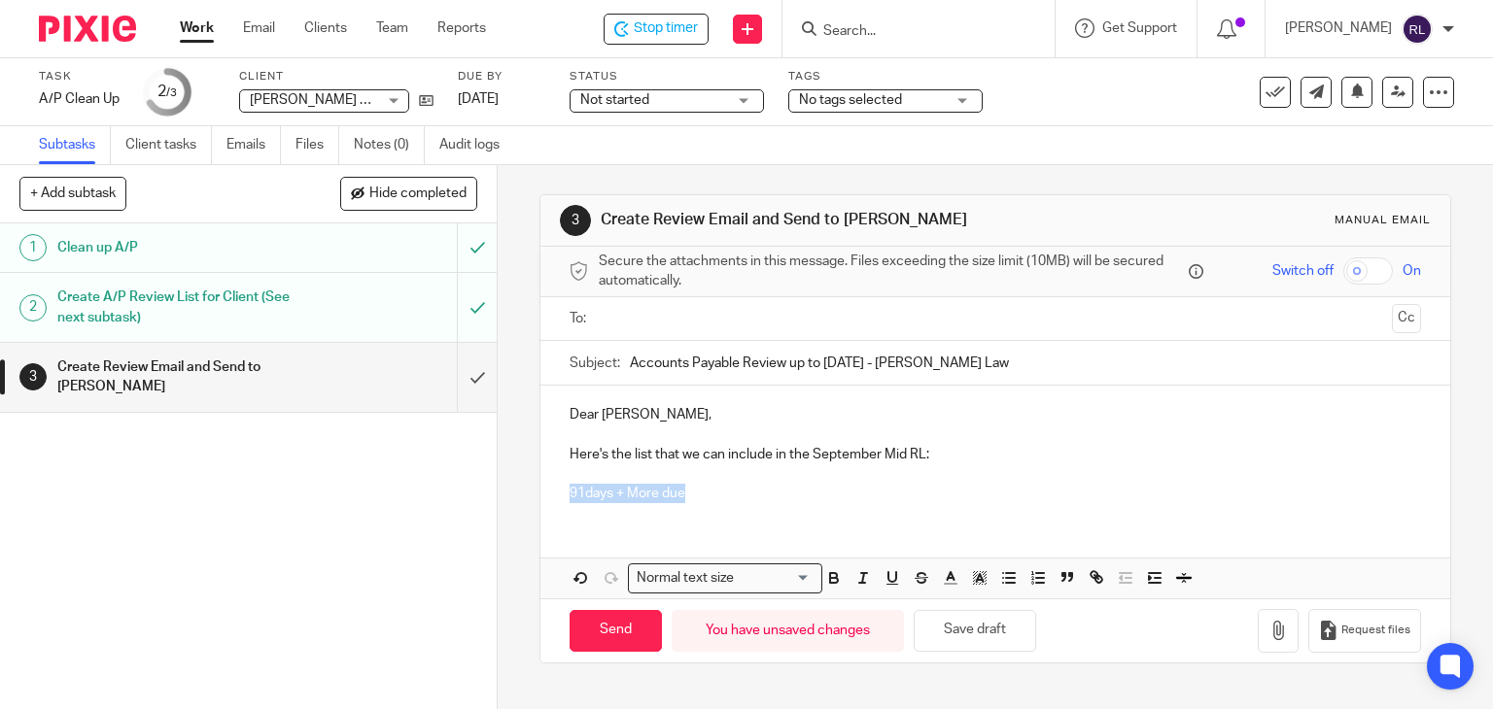
drag, startPoint x: 694, startPoint y: 496, endPoint x: 555, endPoint y: 498, distance: 139.0
click at [555, 498] on div "Dear Danielle, Here's the list that we can include in the September Mid RL: 91d…" at bounding box center [995, 452] width 911 height 132
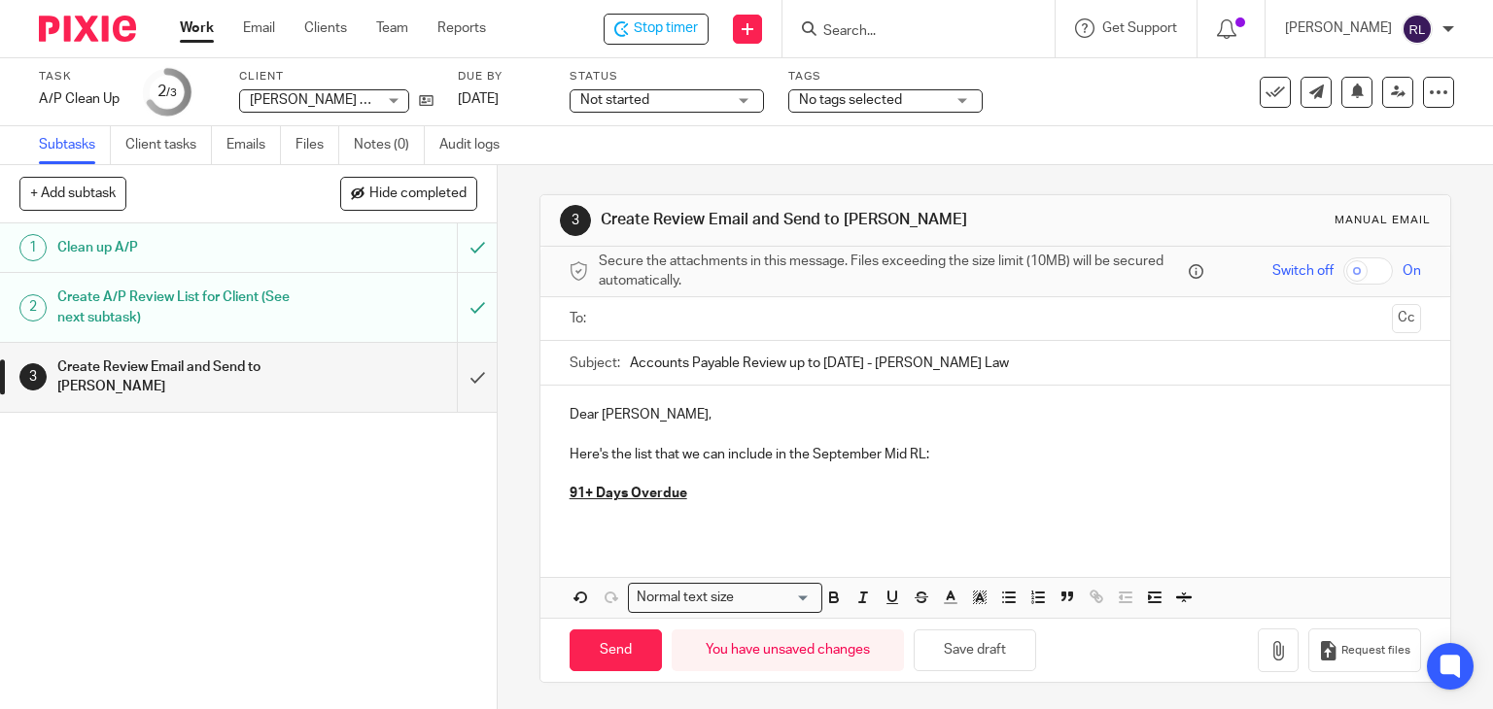
drag, startPoint x: 1375, startPoint y: 132, endPoint x: 2230, endPoint y: 207, distance: 857.6
click at [1492, 207] on html "Work Email Clients Team Reports Work Email Clients Team Reports Settings Stop t…" at bounding box center [746, 354] width 1493 height 709
drag, startPoint x: 699, startPoint y: 509, endPoint x: 720, endPoint y: 499, distance: 23.9
click at [699, 509] on p at bounding box center [996, 513] width 852 height 19
click at [636, 525] on div "Dear Danielle, Here's the list that we can include in the September Mid RL: 91+…" at bounding box center [995, 462] width 911 height 153
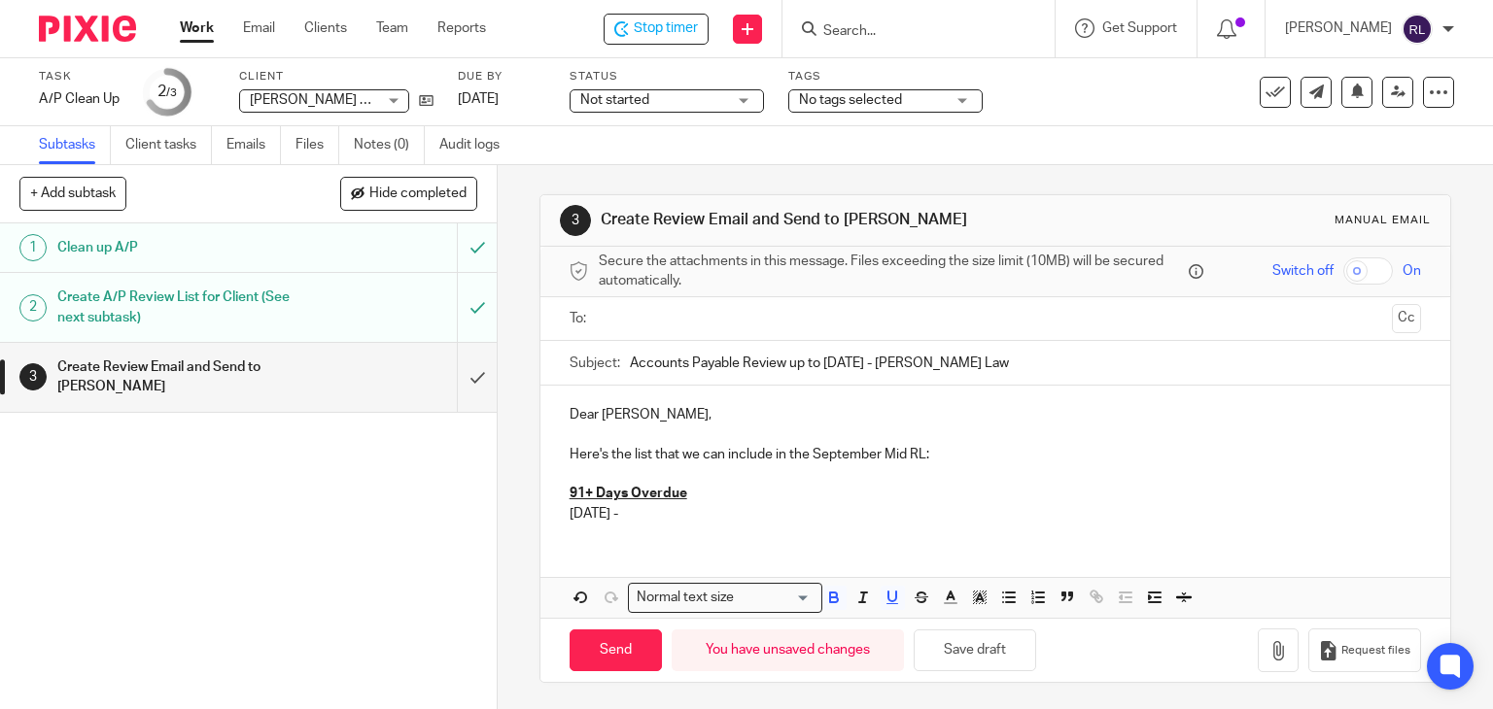
click at [760, 498] on p "91+ Days Overdue" at bounding box center [996, 493] width 852 height 19
click at [702, 526] on div "Dear Danielle, Here's the list that we can include in the September Mid RL: 91+…" at bounding box center [995, 462] width 911 height 153
click at [824, 530] on div "Dear Danielle, Here's the list that we can include in the September Mid RL: 91+…" at bounding box center [995, 462] width 911 height 153
click at [1162, 510] on p "02/18/2025 - Staples - 15.18 - Remaining payable from purchase last February to…" at bounding box center [996, 513] width 852 height 19
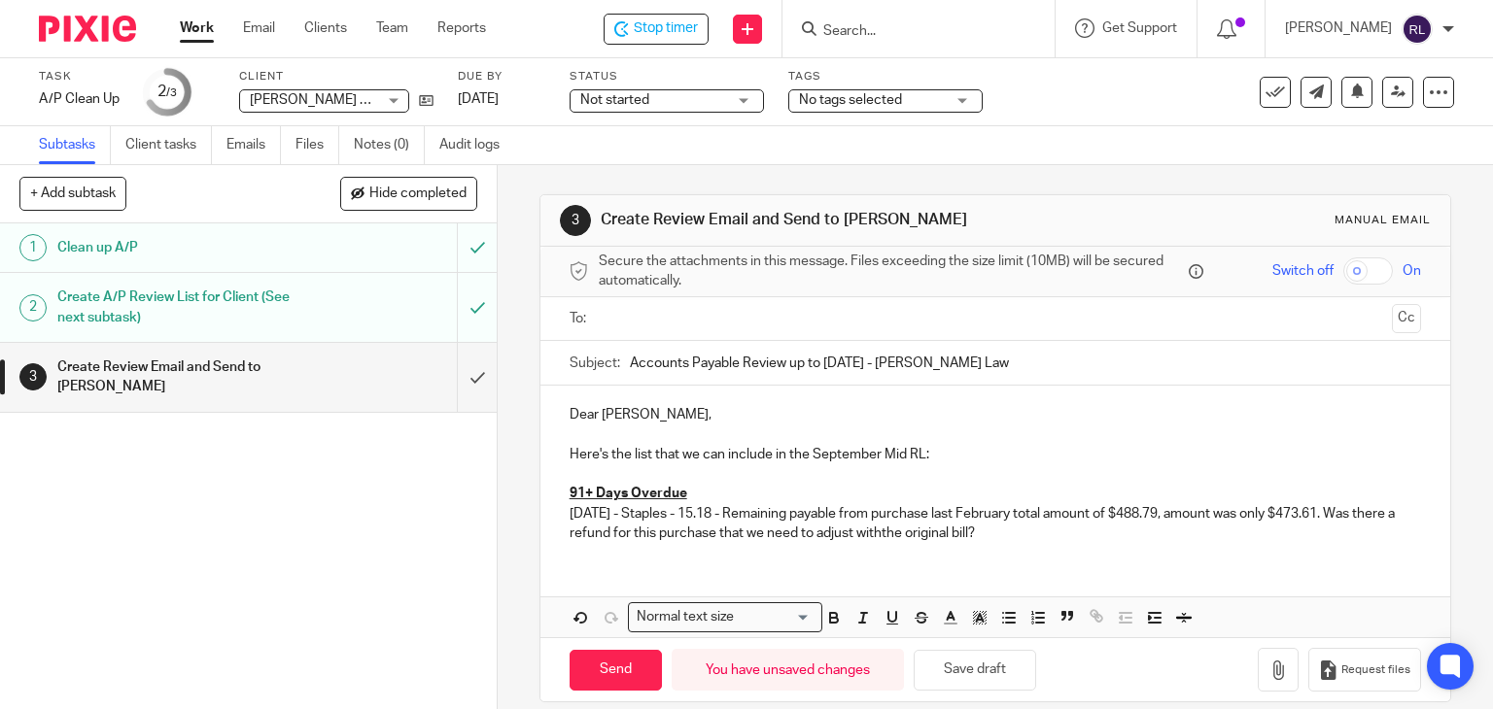
click at [921, 531] on p "02/18/2025 - Staples - 15.18 - Remaining payable from purchase last February to…" at bounding box center [996, 524] width 852 height 40
drag, startPoint x: 752, startPoint y: 510, endPoint x: 1085, endPoint y: 555, distance: 335.4
click at [1085, 555] on div "Dear Danielle, Here's the list that we can include in the September Mid RL: 91+…" at bounding box center [995, 472] width 911 height 172
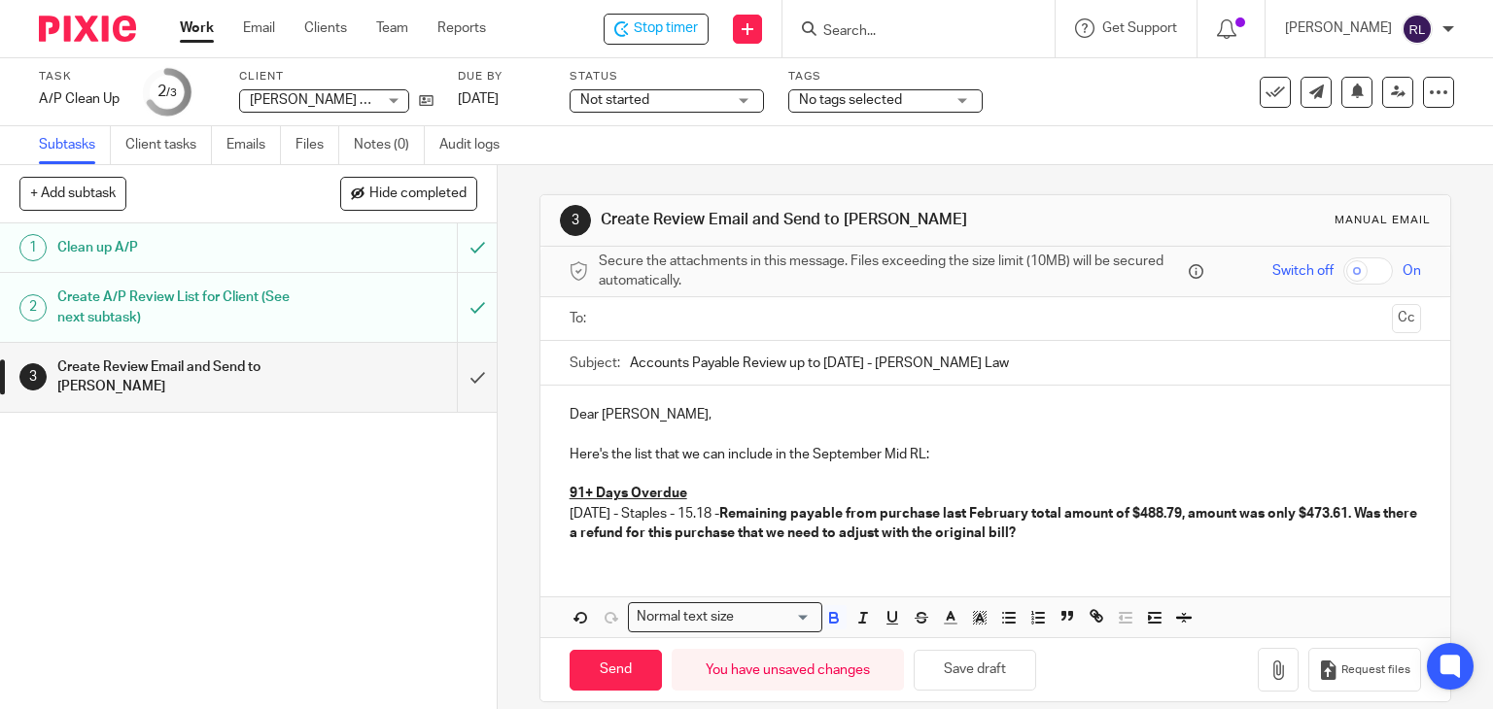
click at [1096, 526] on p "02/18/2025 - Staples - 15.18 - Remaining payable from purchase last February to…" at bounding box center [996, 524] width 852 height 40
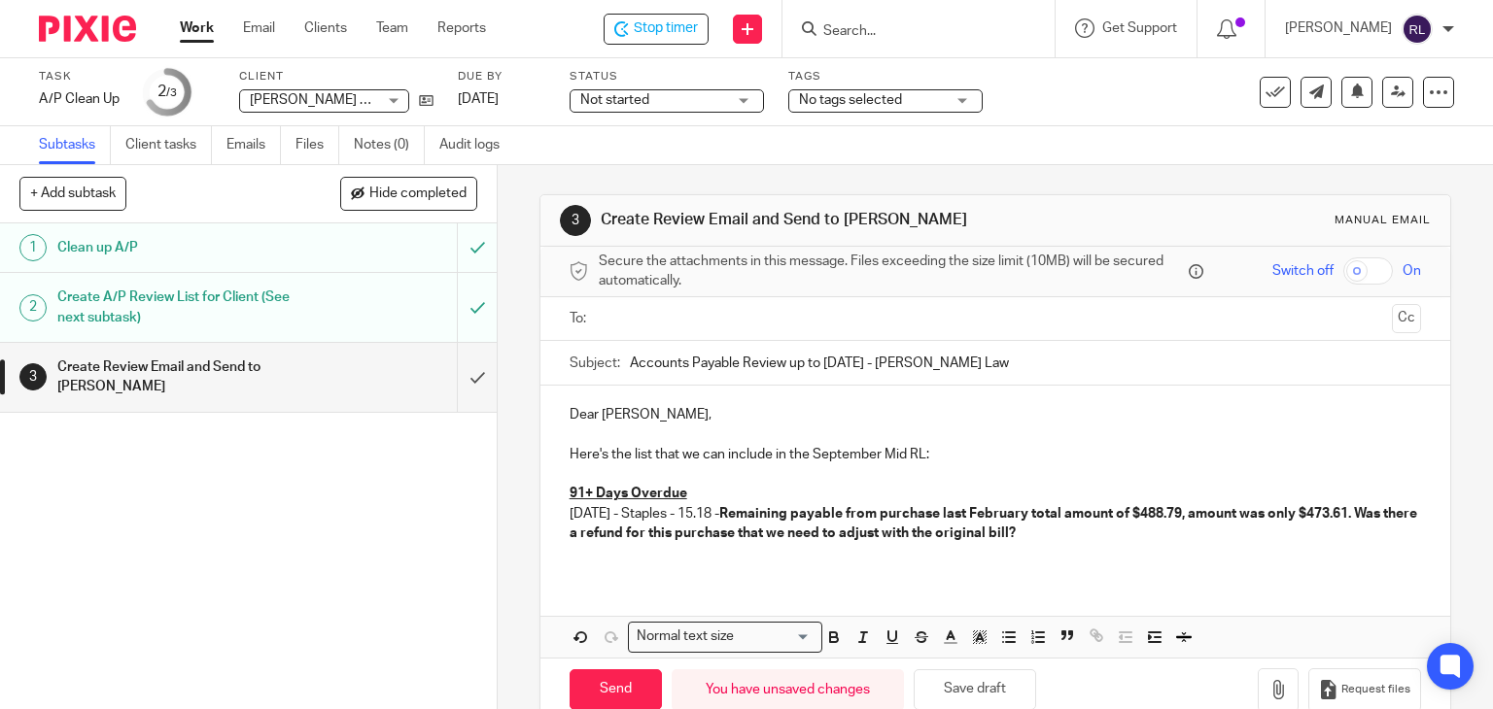
click at [599, 548] on p at bounding box center [996, 552] width 852 height 19
click at [720, 555] on p "01/06/2025 -" at bounding box center [996, 552] width 852 height 19
click at [844, 557] on p "01/06/2025 - Scottish Inns & Suites -" at bounding box center [996, 552] width 852 height 19
drag, startPoint x: 840, startPoint y: 556, endPoint x: 1047, endPoint y: 561, distance: 207.1
click at [1047, 561] on p "01/06/2025 - Scottish Inns & Suites - 91.64 - Was this paid thru personal card?" at bounding box center [996, 552] width 852 height 19
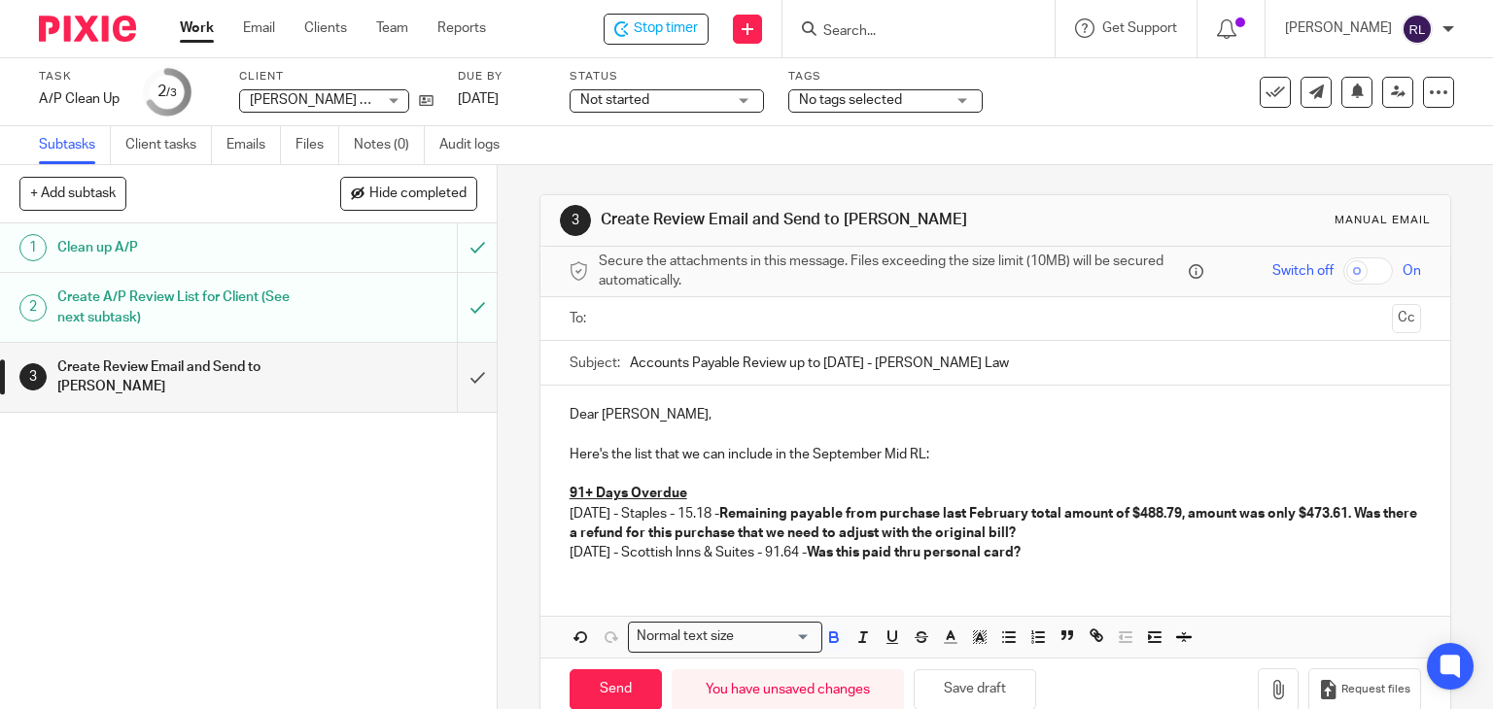
click at [1096, 560] on p "01/06/2025 - Scottish Inns & Suites - 91.64 - Was this paid thru personal card?" at bounding box center [996, 552] width 852 height 19
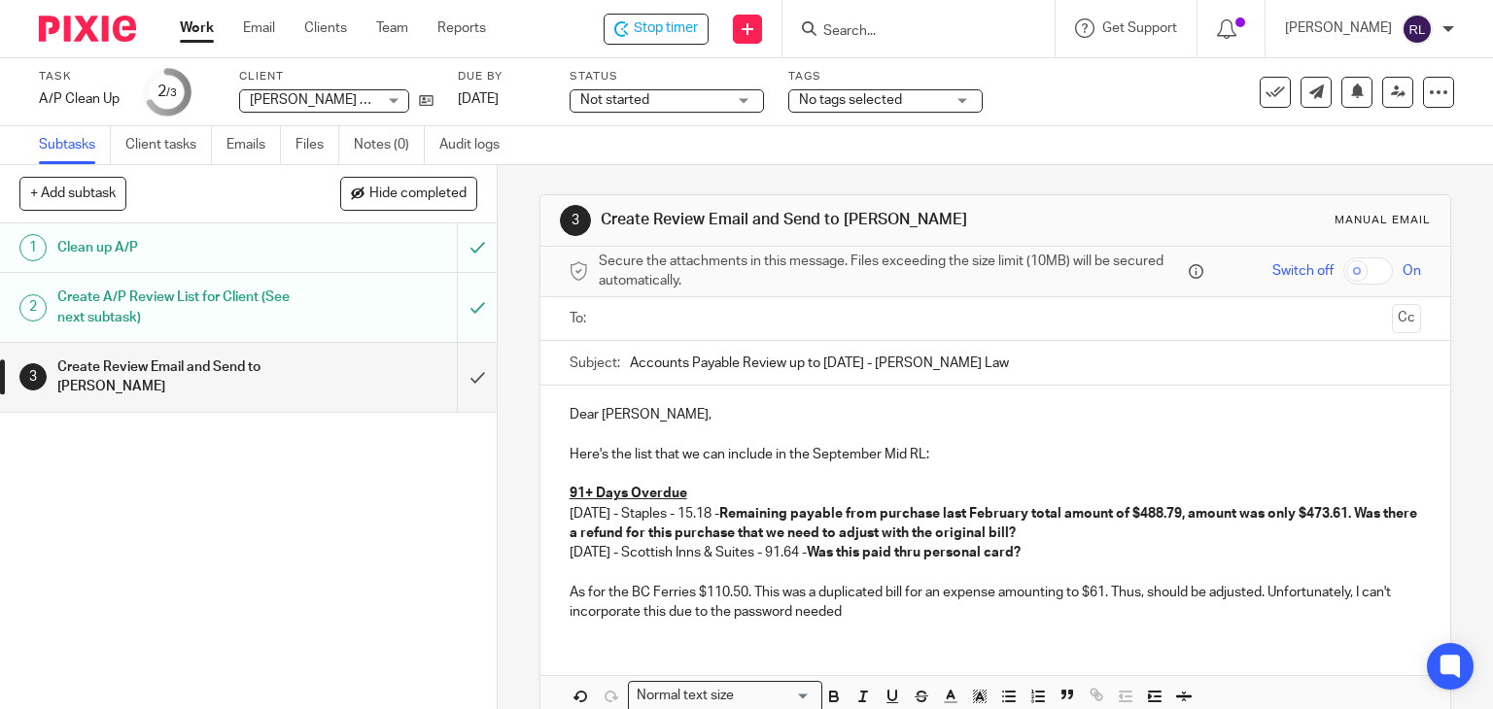
click at [762, 613] on p "As for the BC Ferries $110.50. This was a duplicated bill for an expense amount…" at bounding box center [996, 603] width 852 height 40
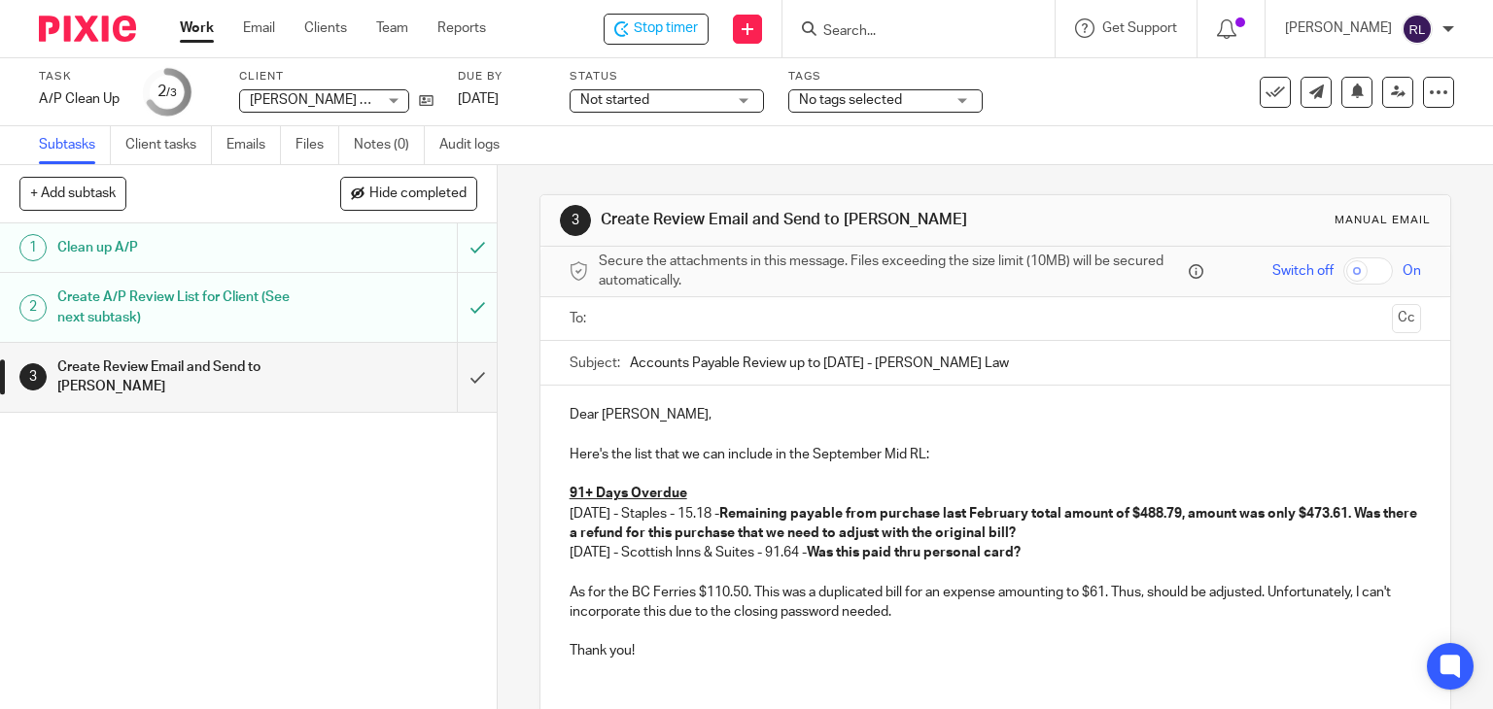
click at [751, 316] on input "text" at bounding box center [994, 319] width 778 height 22
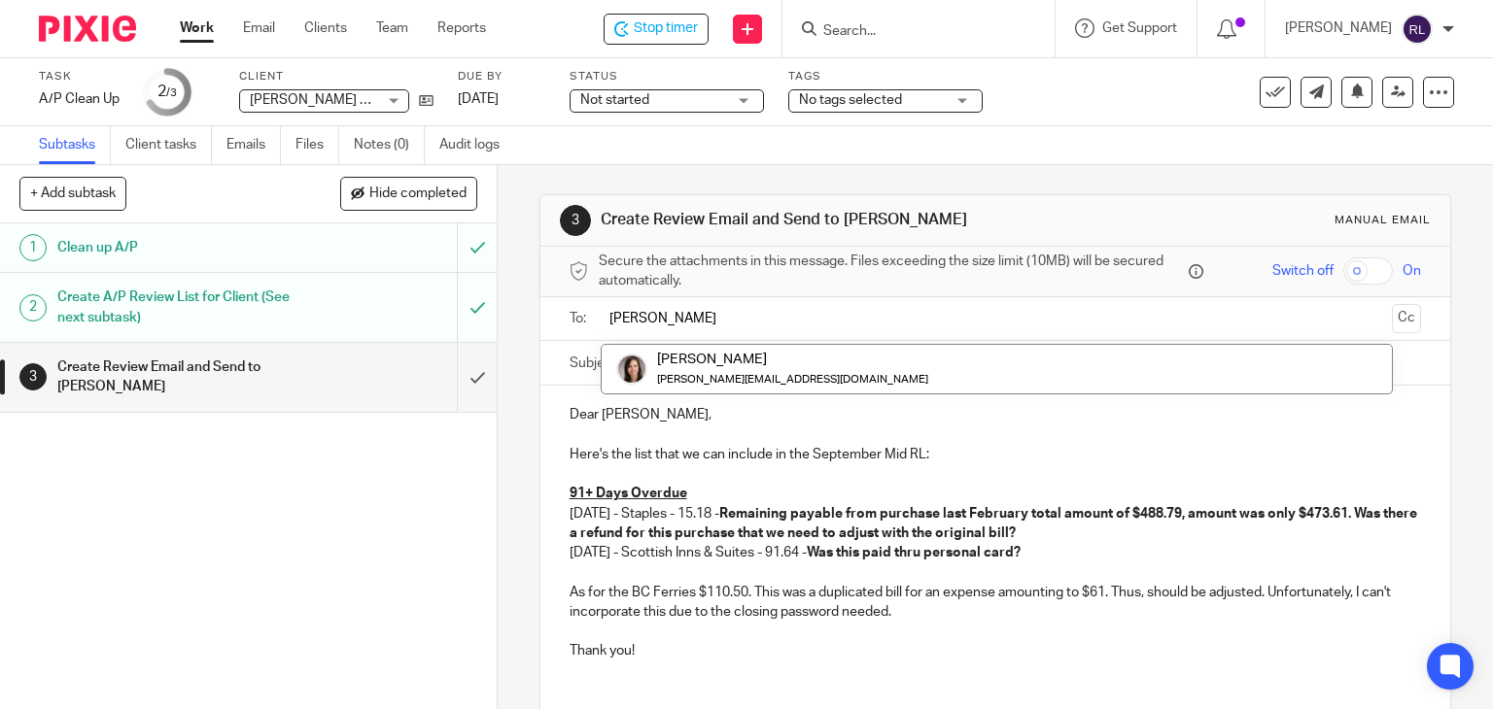
type input "dani"
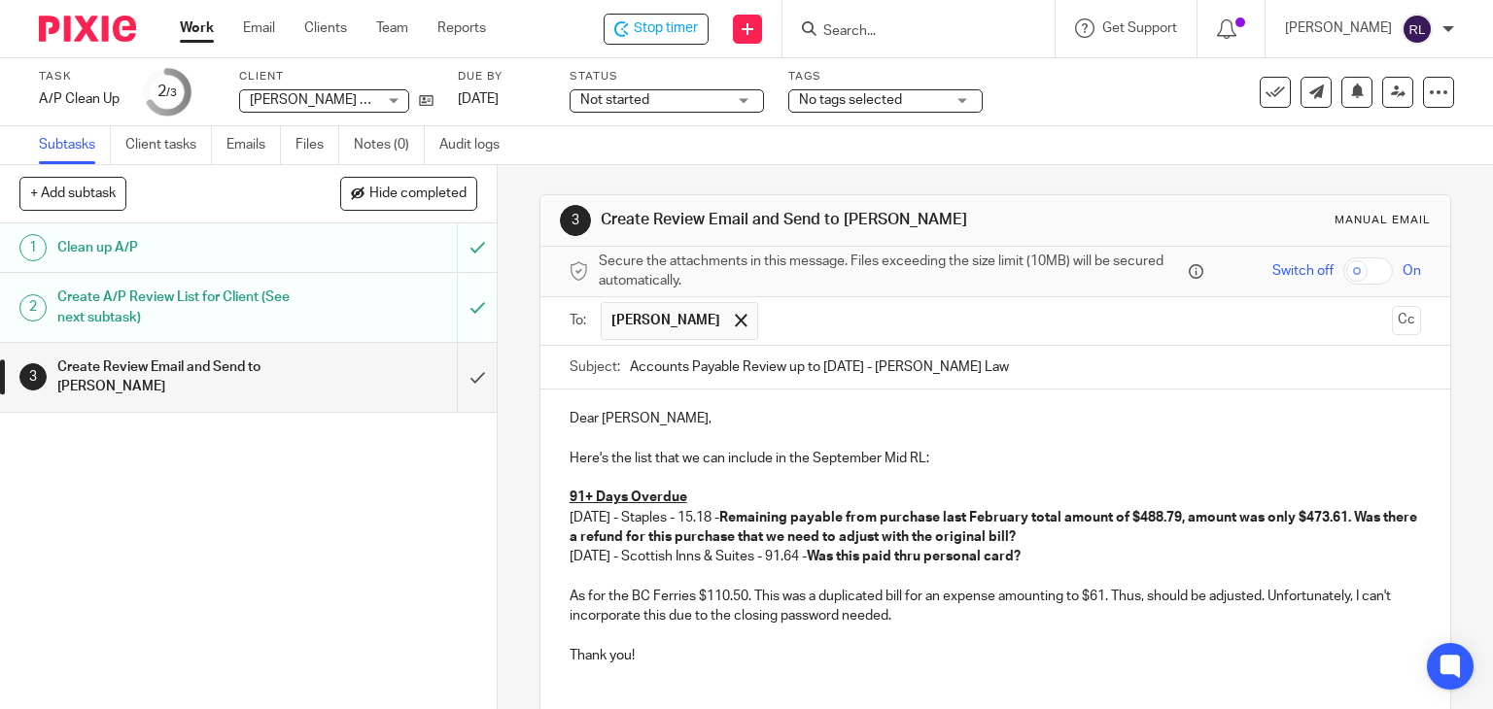
scroll to position [142, 0]
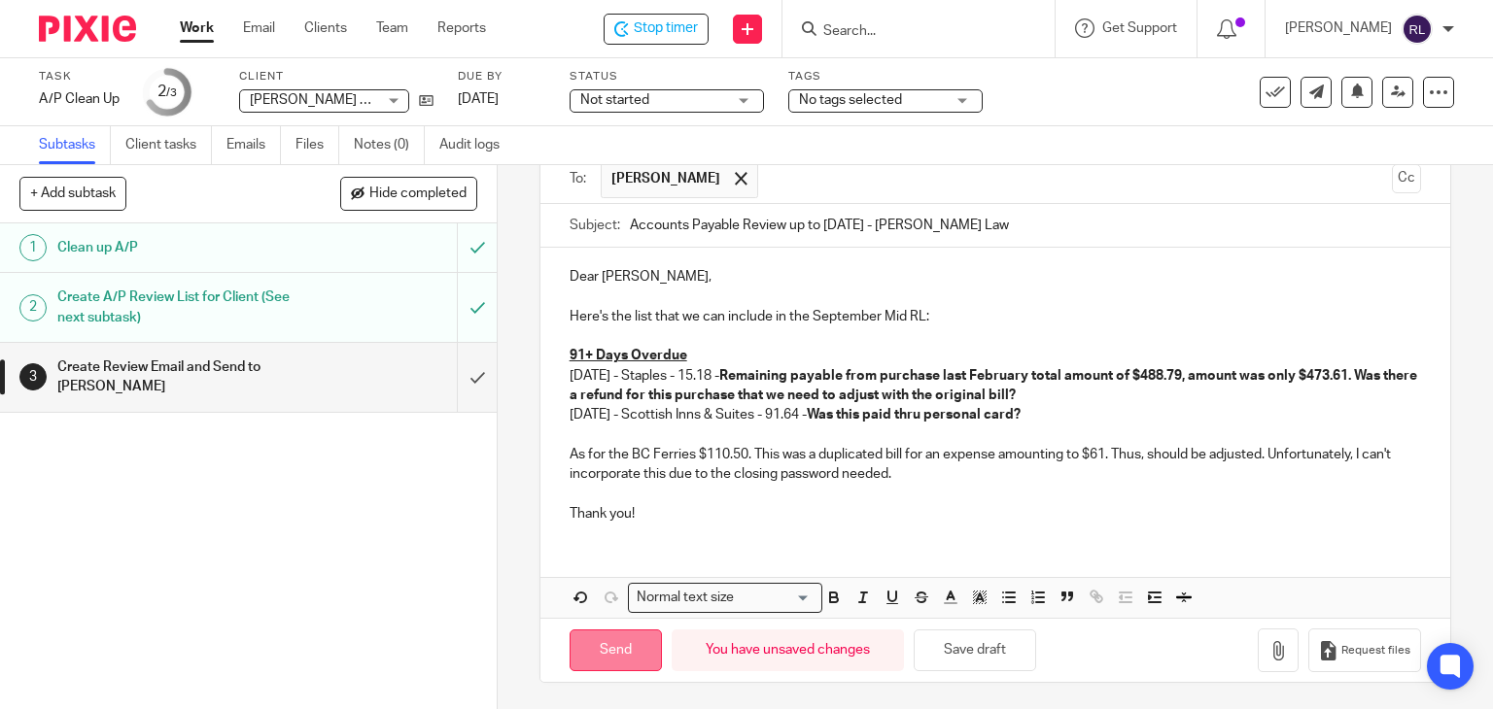
click at [622, 640] on input "Send" at bounding box center [616, 651] width 92 height 42
type input "Sent"
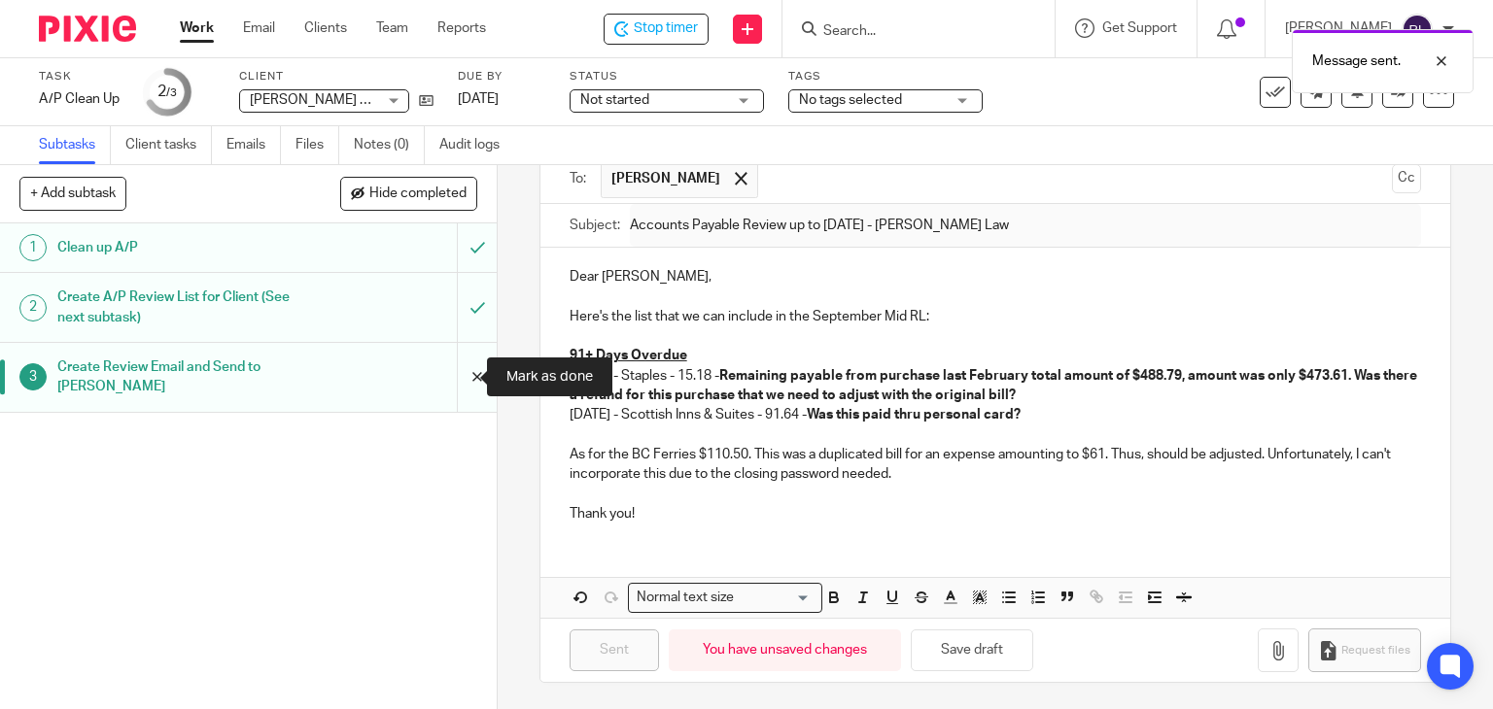
click at [457, 378] on input "submit" at bounding box center [248, 377] width 497 height 69
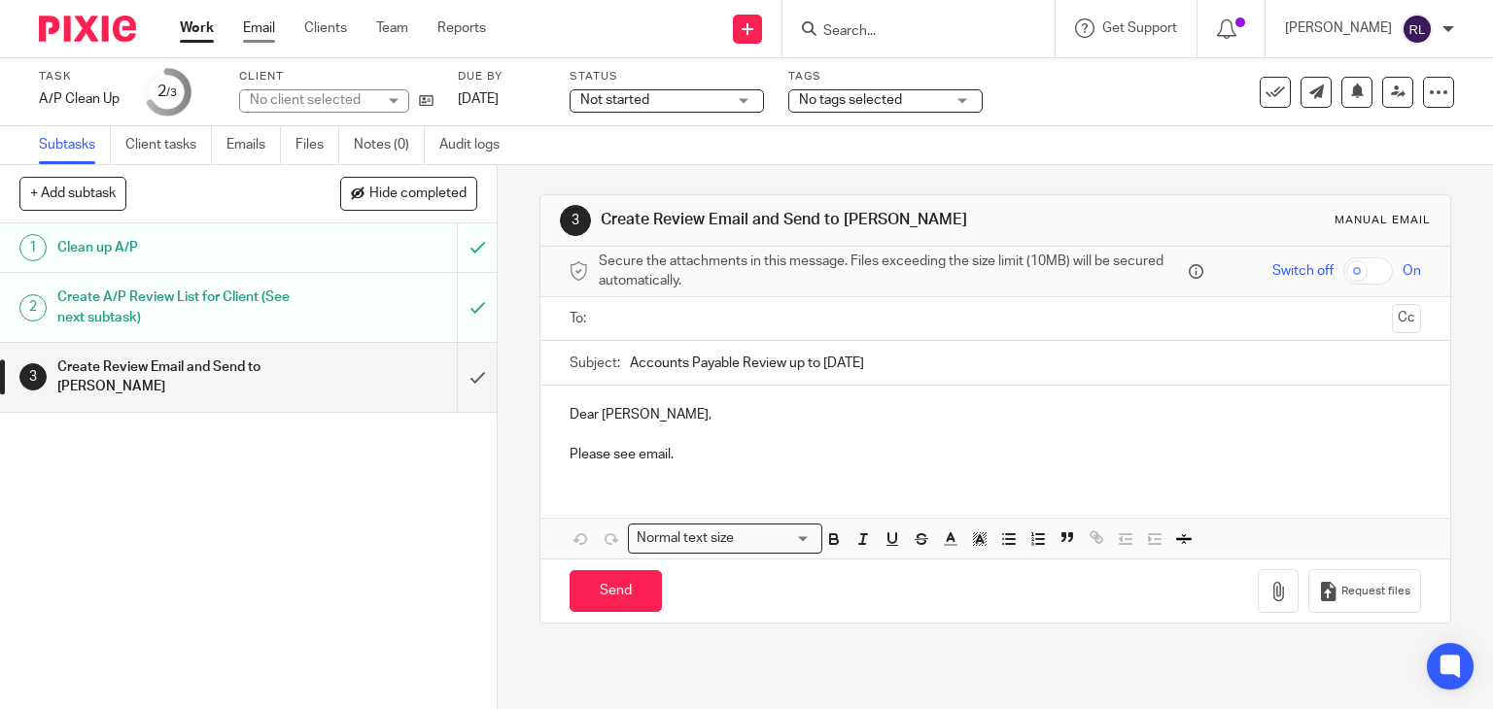
click at [270, 32] on link "Email" at bounding box center [259, 27] width 32 height 19
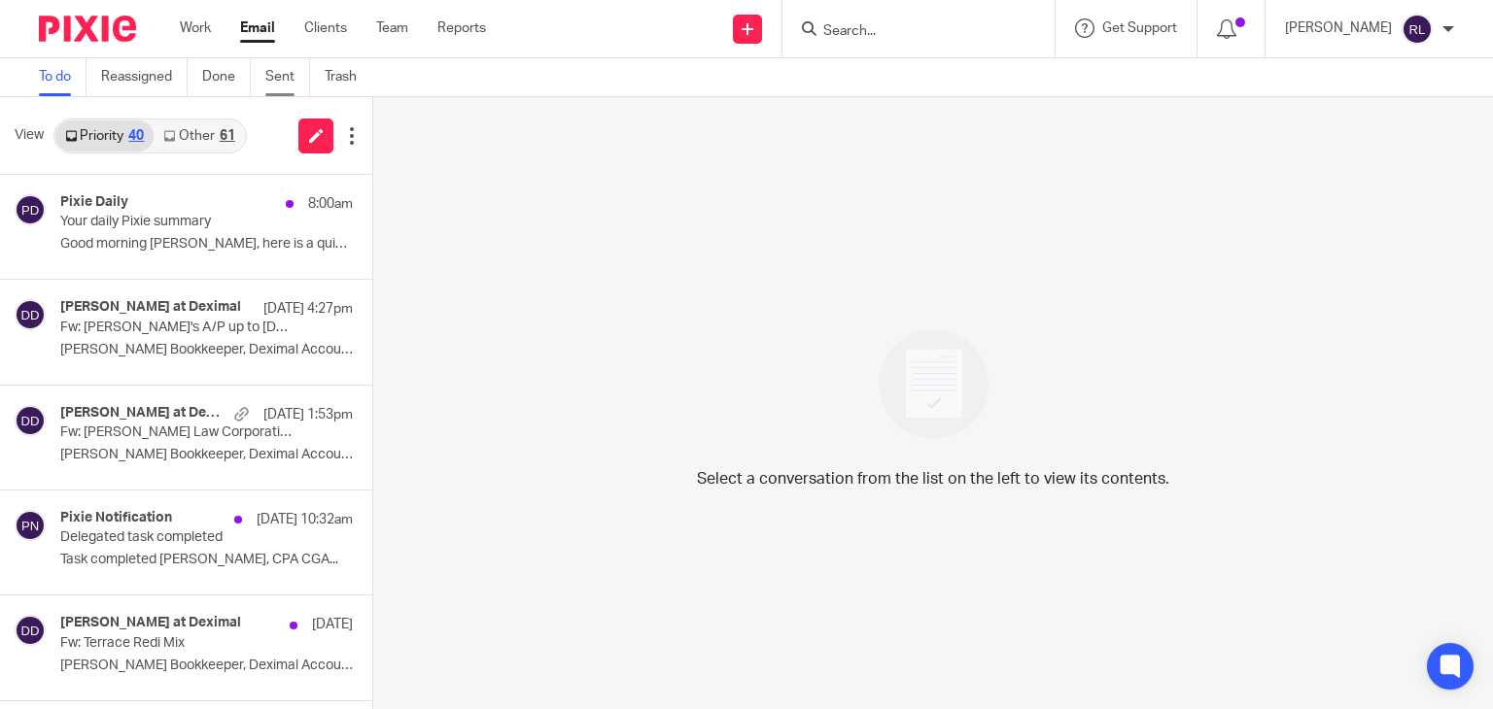
click at [285, 74] on link "Sent" at bounding box center [287, 77] width 45 height 38
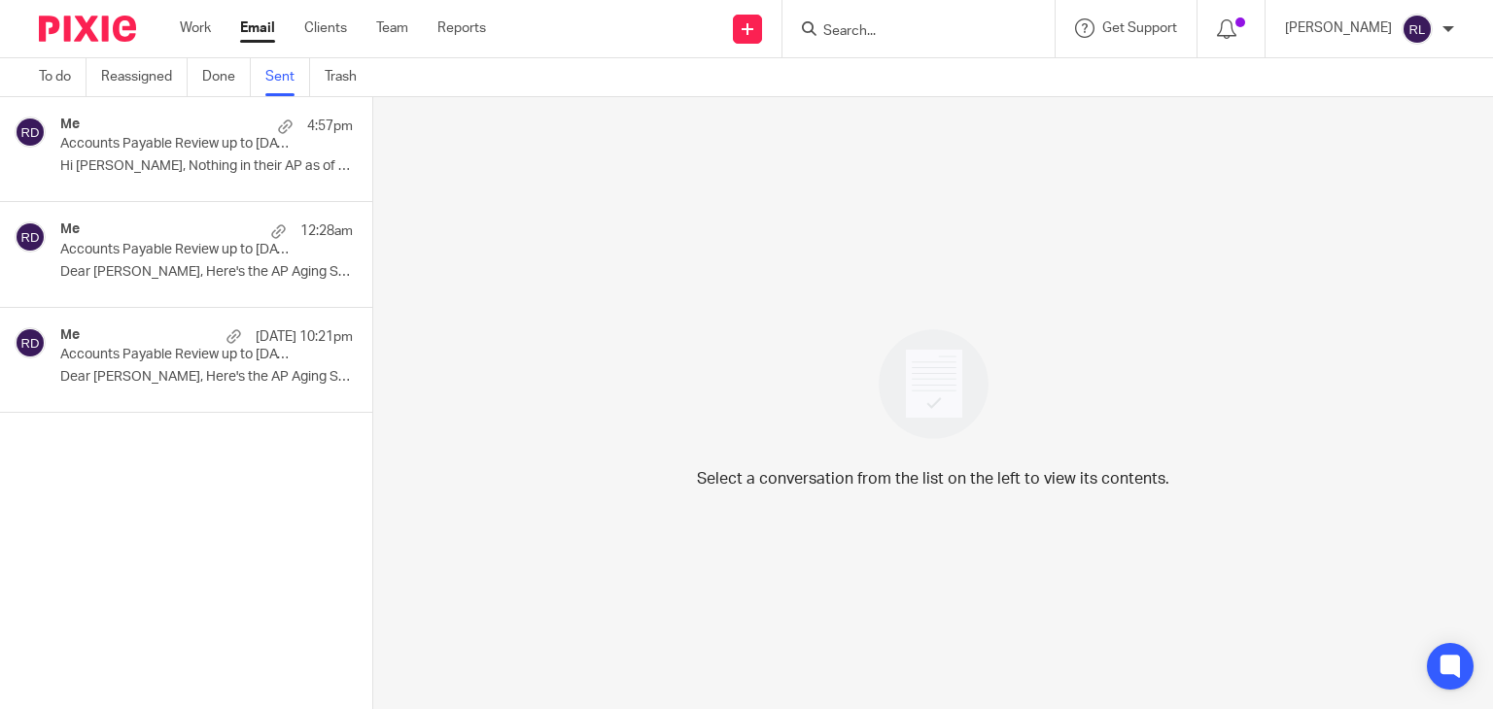
click at [113, 153] on div "Me 4:57pm Accounts Payable Review up to [DATE] - 1373108 B.C. Ltd. ([PERSON_NAM…" at bounding box center [206, 149] width 293 height 65
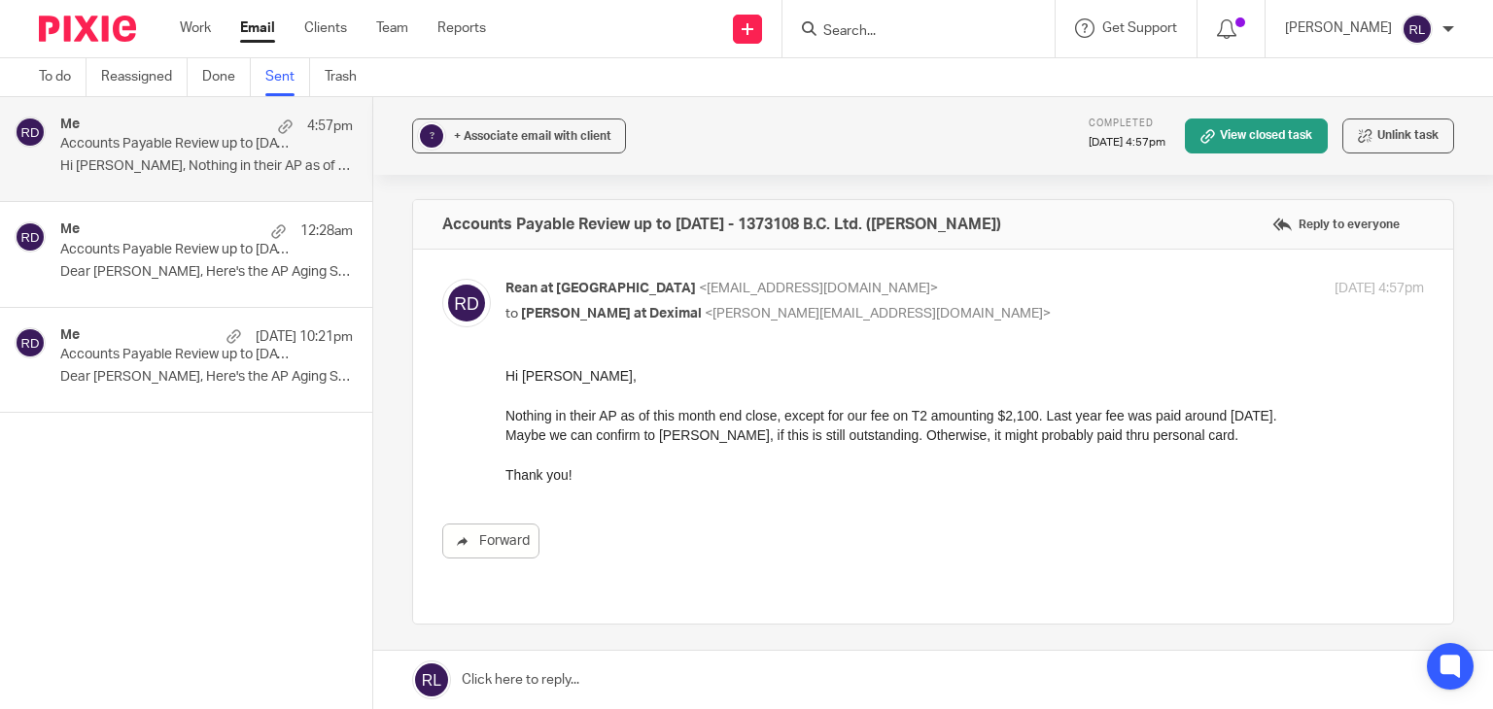
click at [210, 273] on p "Dear [PERSON_NAME], Here's the AP Aging Summary..." at bounding box center [206, 272] width 293 height 17
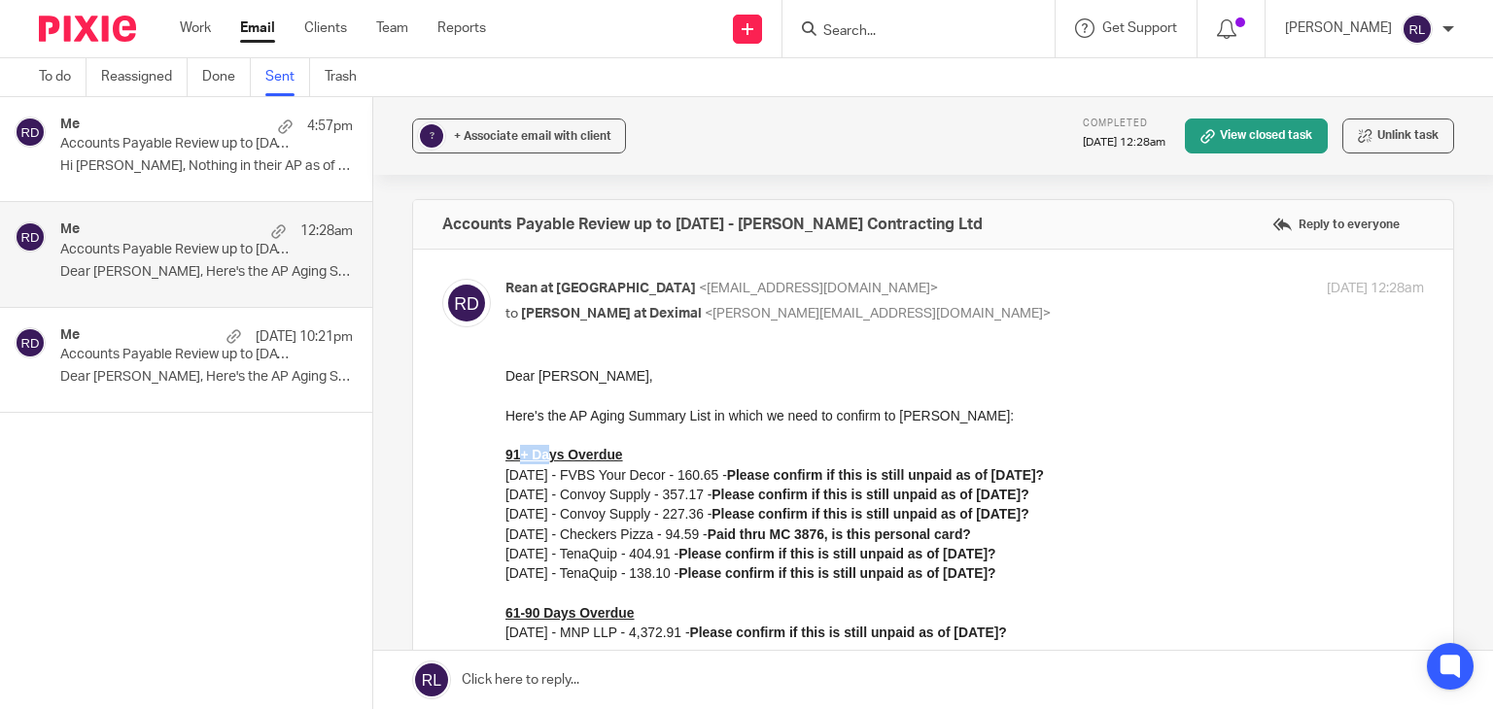
click at [549, 453] on u "91+ Days Overdue" at bounding box center [564, 455] width 118 height 16
drag, startPoint x: 1003, startPoint y: 817, endPoint x: 594, endPoint y: 449, distance: 550.5
click at [614, 454] on u "91+ Days Overdue" at bounding box center [564, 455] width 118 height 16
drag, startPoint x: 632, startPoint y: 459, endPoint x: 1005, endPoint y: 824, distance: 522.3
click at [505, 458] on html "Dear [PERSON_NAME], Here's the AP Aging Summary List in which we need to confir…" at bounding box center [964, 633] width 918 height 534
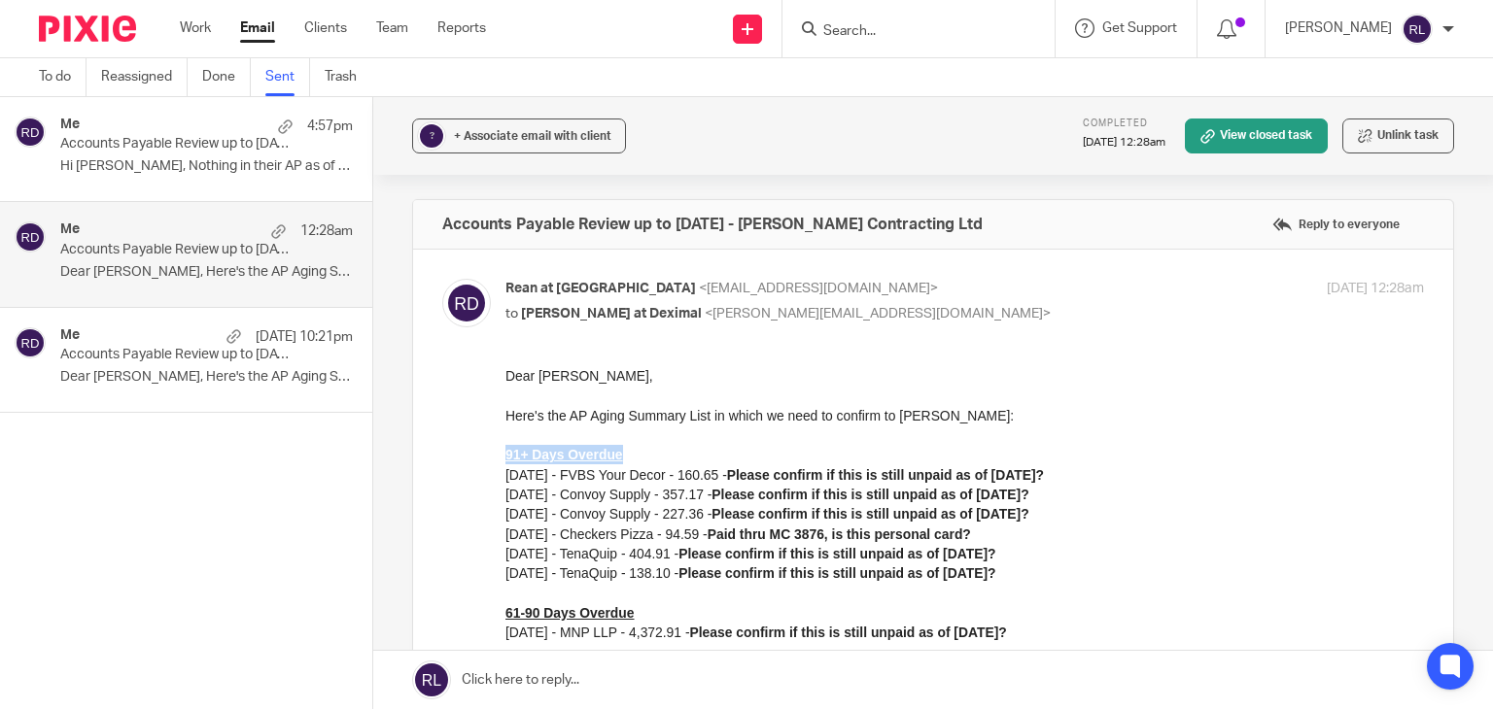
copy u "91+ Days Overdue"
click at [831, 17] on form at bounding box center [924, 29] width 207 height 24
click at [898, 36] on input "Search" at bounding box center [908, 31] width 175 height 17
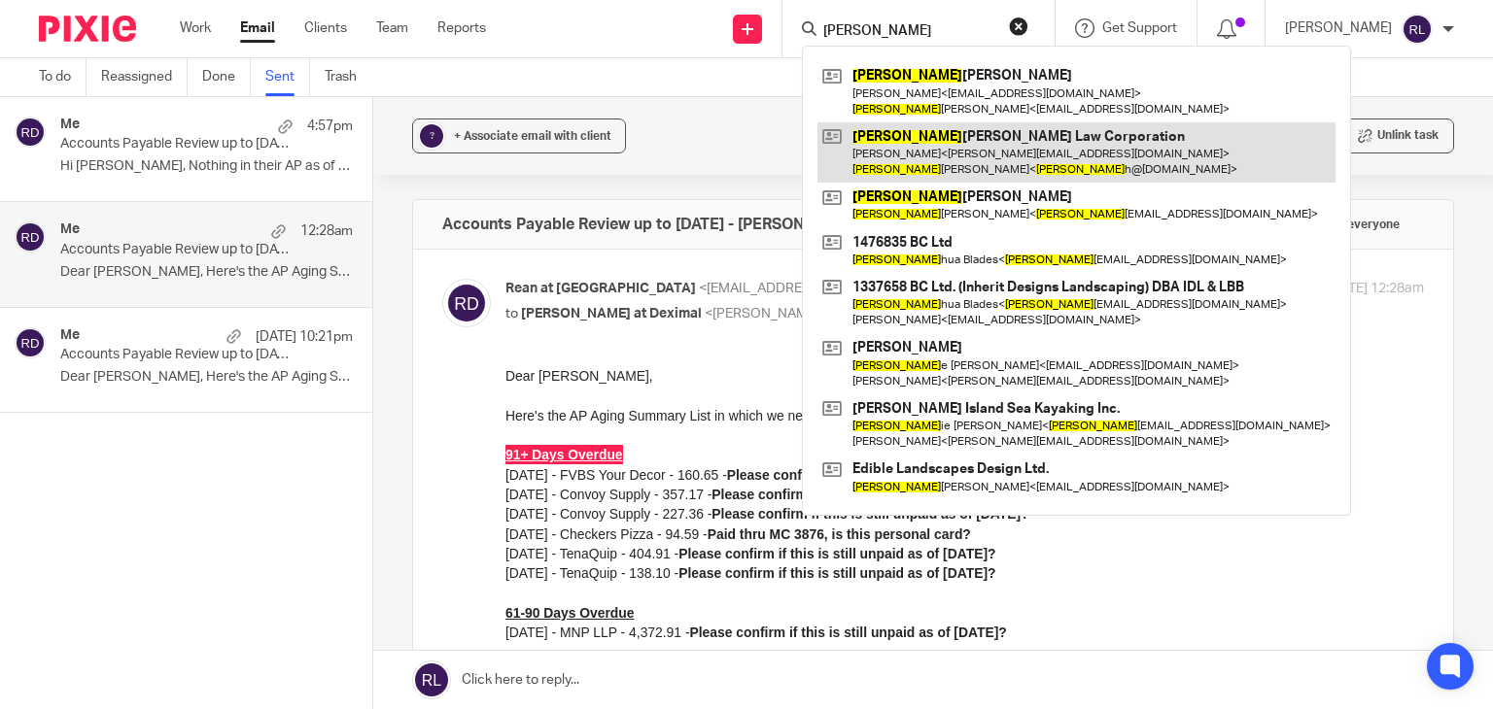
type input "jos"
click at [960, 162] on link at bounding box center [1076, 152] width 518 height 60
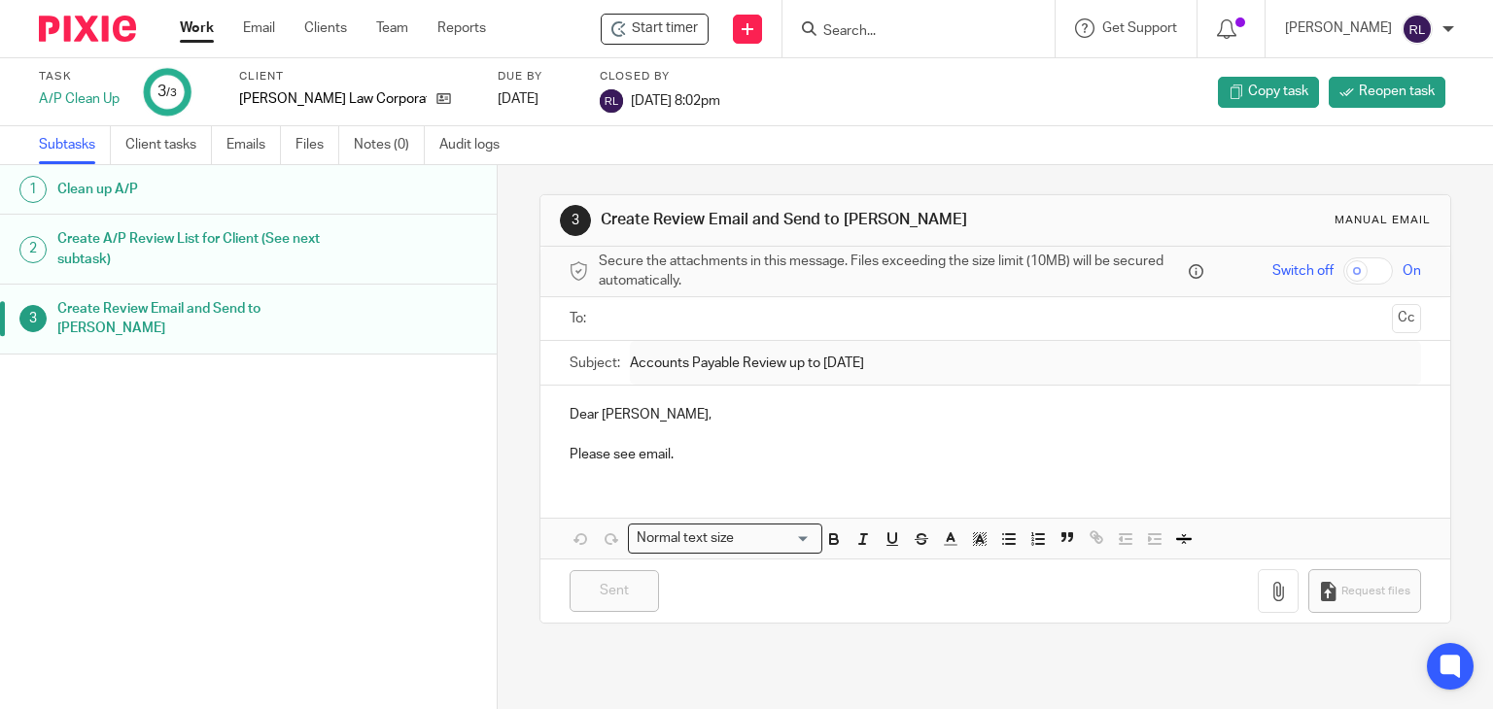
click at [117, 35] on img at bounding box center [87, 29] width 97 height 26
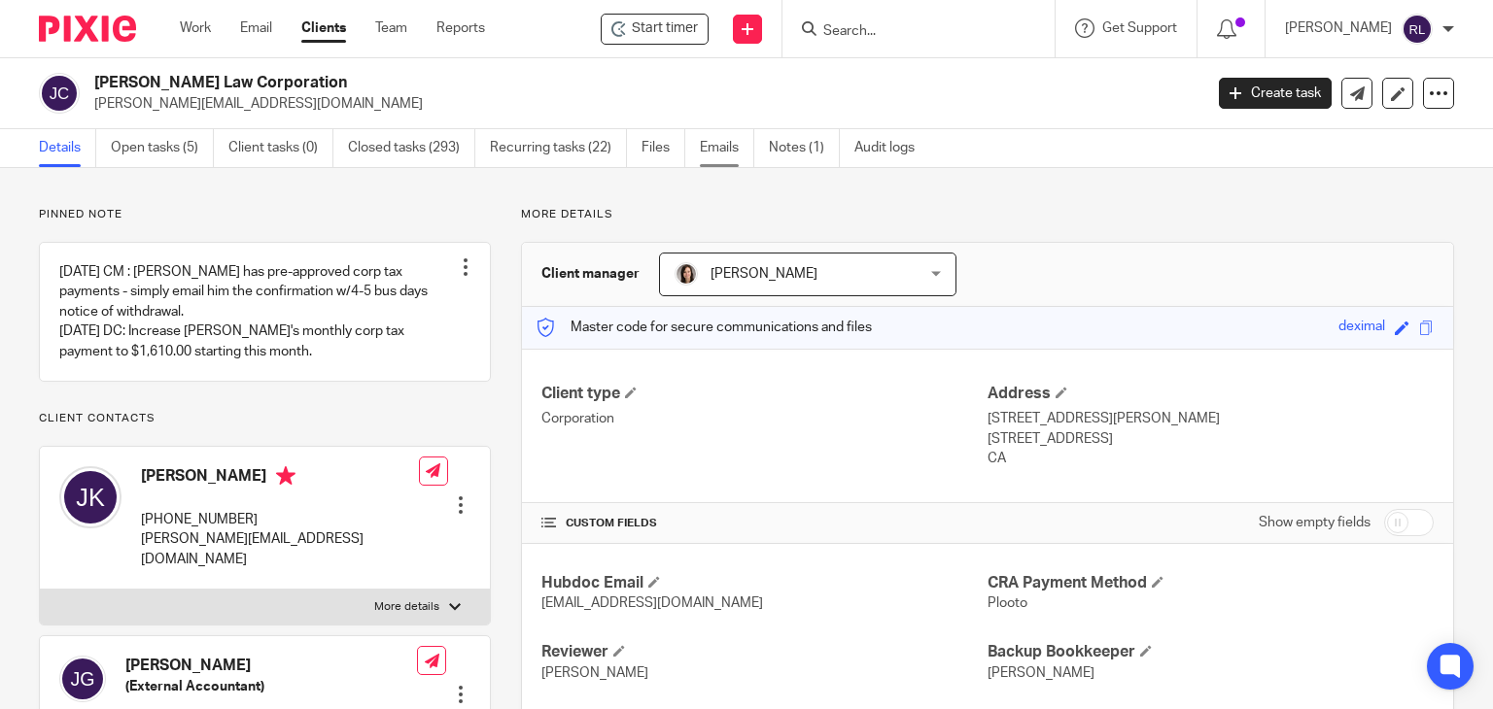
click at [714, 148] on link "Emails" at bounding box center [727, 148] width 54 height 38
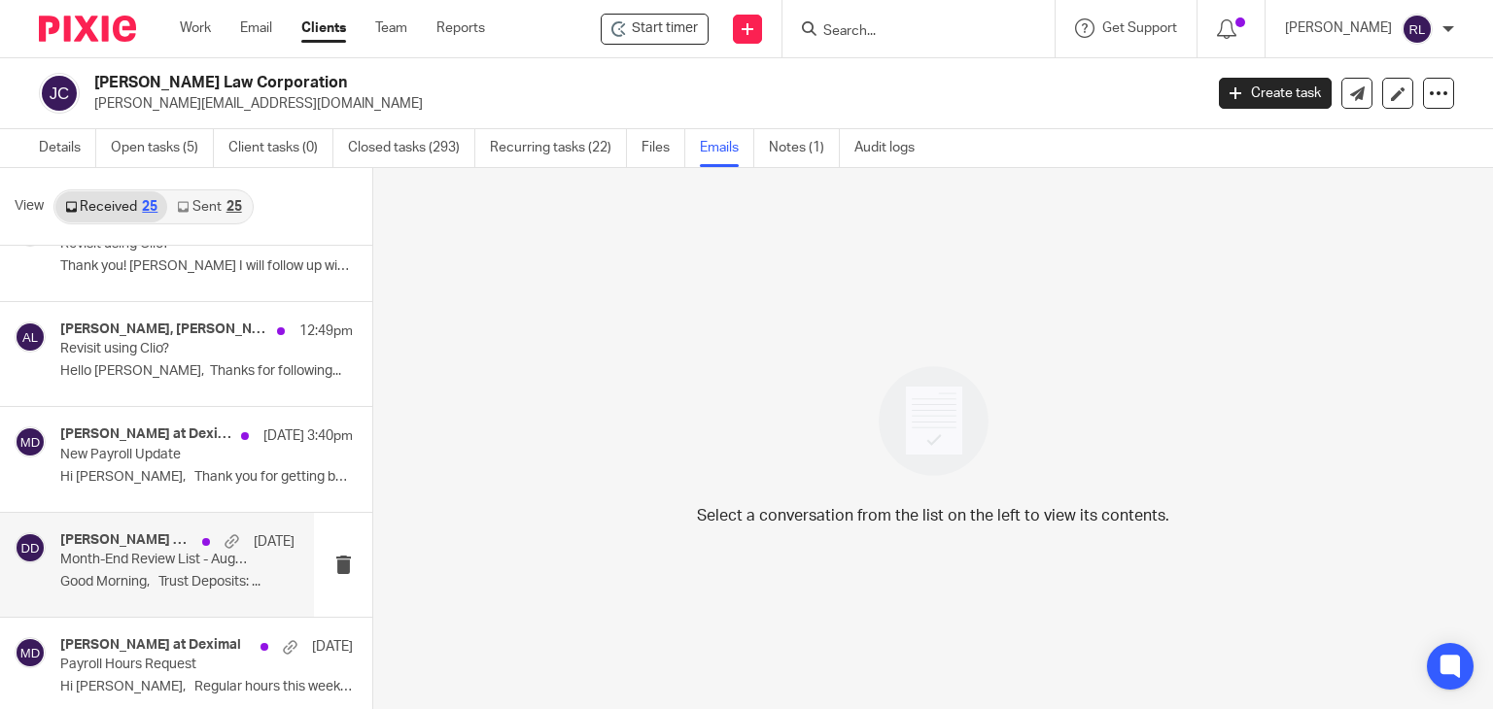
scroll to position [583, 0]
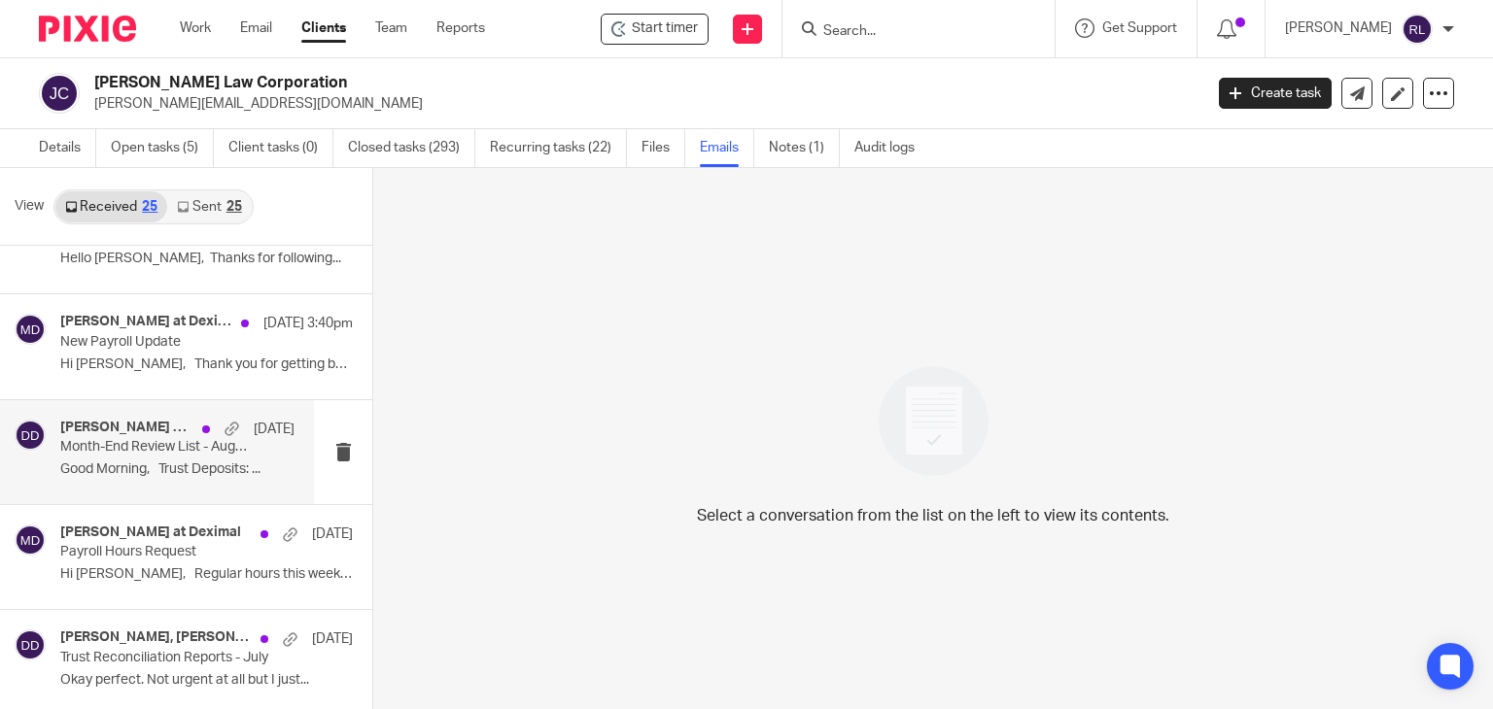
click at [128, 481] on div "Jaswal &amp; Krueger, Joshua Krueger, Danielle at Deximal Sep 9 Month-End Revie…" at bounding box center [177, 452] width 234 height 65
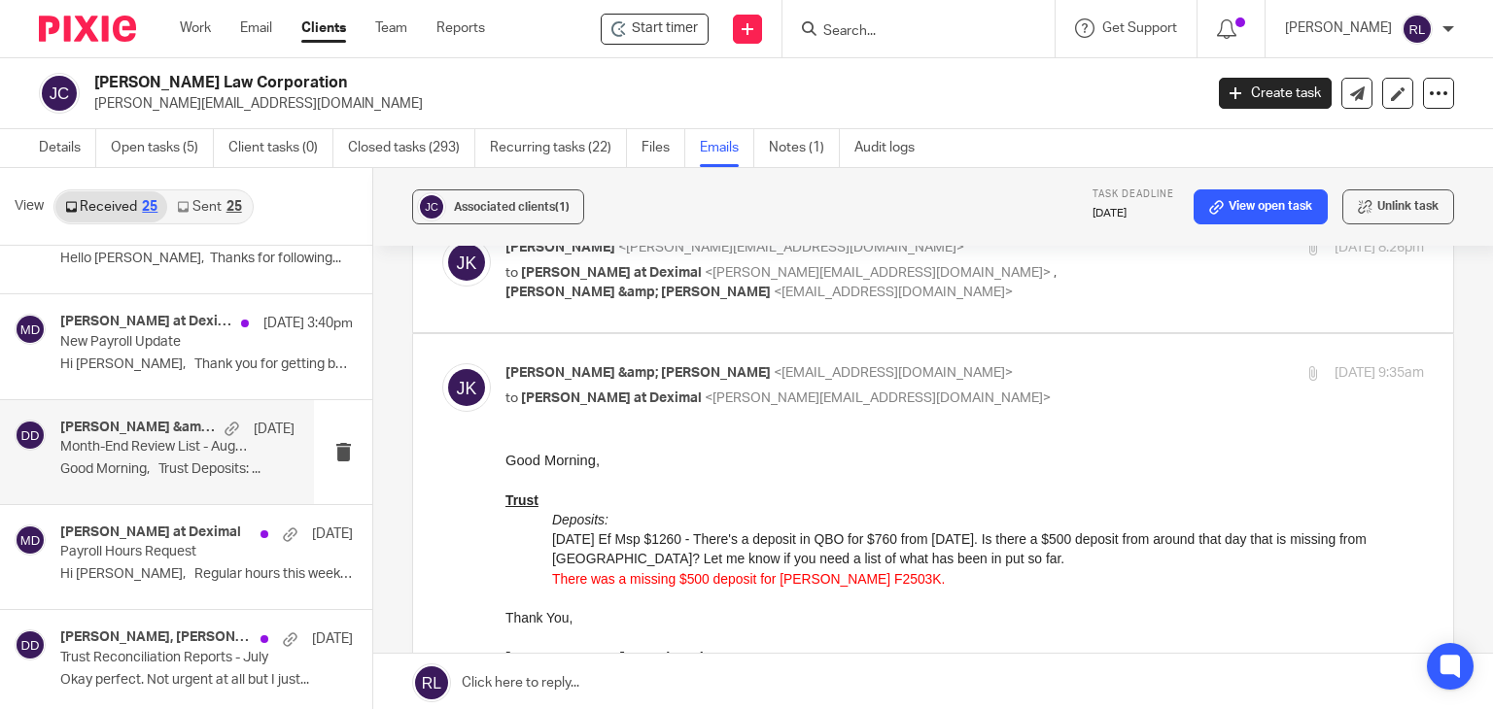
scroll to position [292, 0]
